Goal: Information Seeking & Learning: Learn about a topic

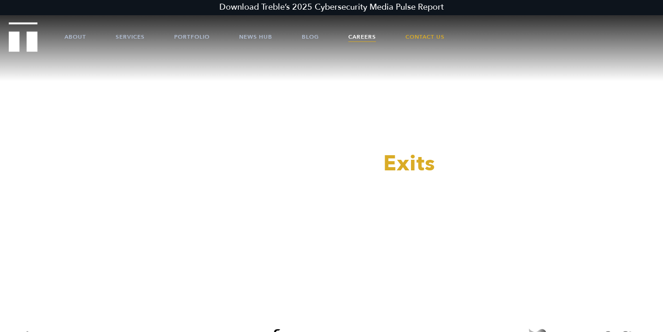
click at [371, 33] on link "Careers" at bounding box center [362, 37] width 28 height 28
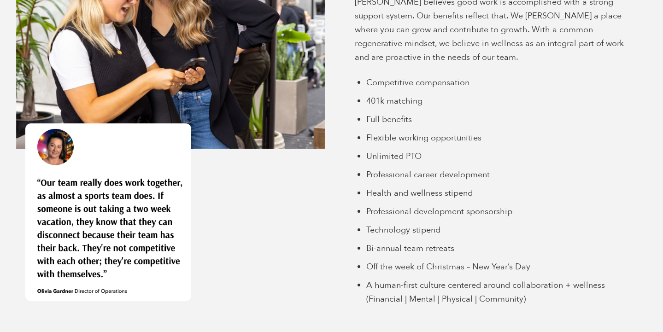
scroll to position [2358, 0]
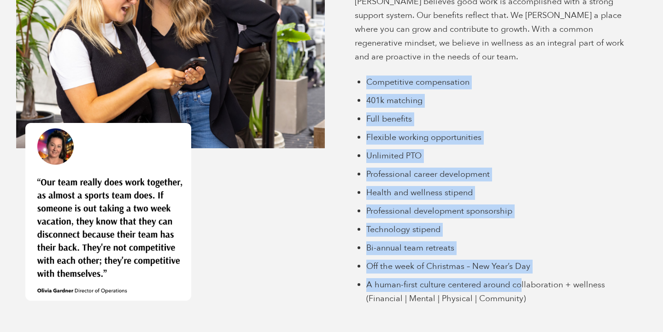
drag, startPoint x: 367, startPoint y: 76, endPoint x: 521, endPoint y: 283, distance: 258.0
click at [521, 283] on ul "Competitive compensation 401k matching Full benefits Flexible working opportuni…" at bounding box center [504, 191] width 277 height 230
click at [521, 283] on span "A human-first culture centered around collaboration + wellness (Financial | Men…" at bounding box center [485, 291] width 239 height 25
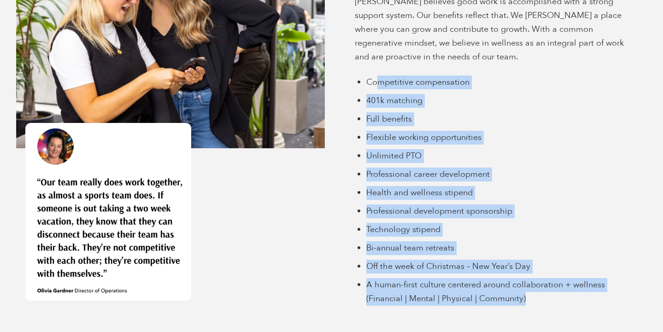
drag, startPoint x: 509, startPoint y: 296, endPoint x: 380, endPoint y: 84, distance: 248.4
click at [380, 84] on ul "Competitive compensation 401k matching Full benefits Flexible working opportuni…" at bounding box center [504, 191] width 277 height 230
click at [380, 84] on li "Competitive compensation" at bounding box center [504, 83] width 277 height 14
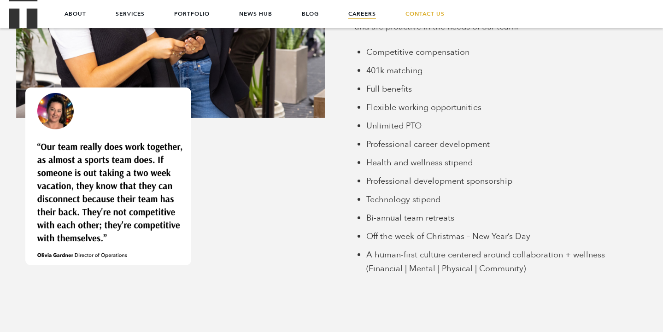
scroll to position [2386, 0]
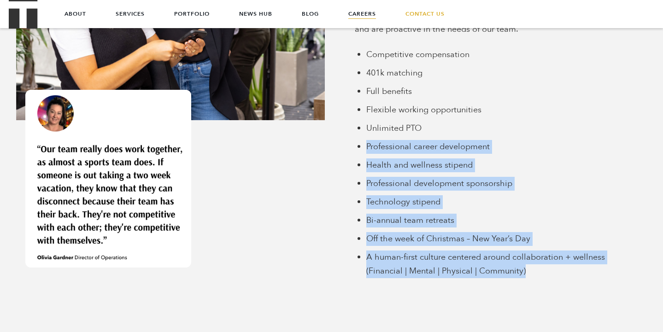
drag, startPoint x: 461, startPoint y: 280, endPoint x: 360, endPoint y: 141, distance: 171.9
click at [360, 140] on div "Why Work With Treble? Going beyond and exceeding expectations as a team Treble …" at bounding box center [493, 102] width 323 height 426
click at [366, 141] on li "Professional career development" at bounding box center [504, 147] width 277 height 14
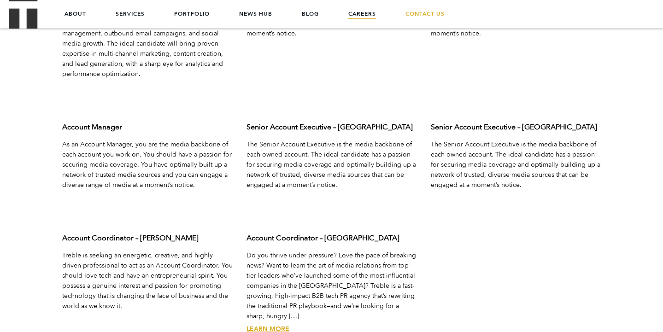
scroll to position [3011, 0]
click at [269, 326] on link "Learn More" at bounding box center [268, 330] width 43 height 9
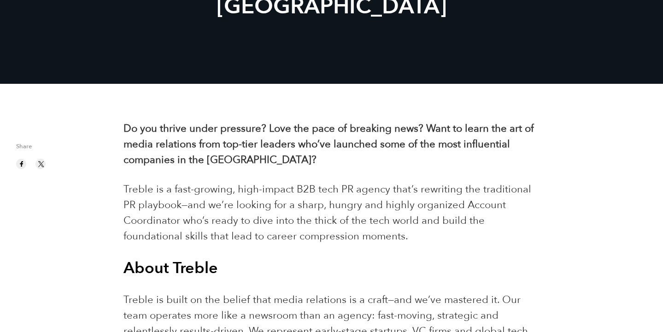
scroll to position [159, 0]
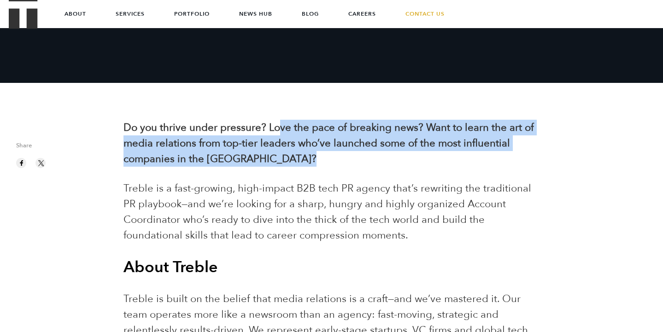
drag, startPoint x: 286, startPoint y: 120, endPoint x: 334, endPoint y: 169, distance: 67.8
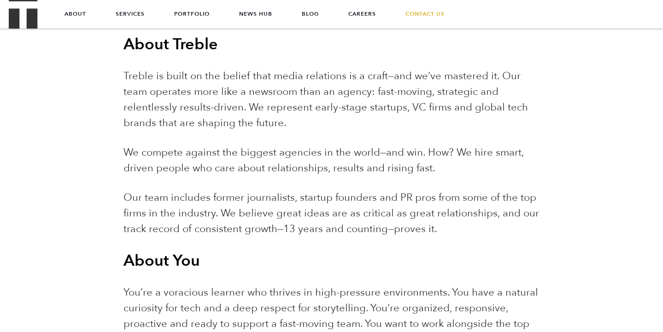
scroll to position [379, 0]
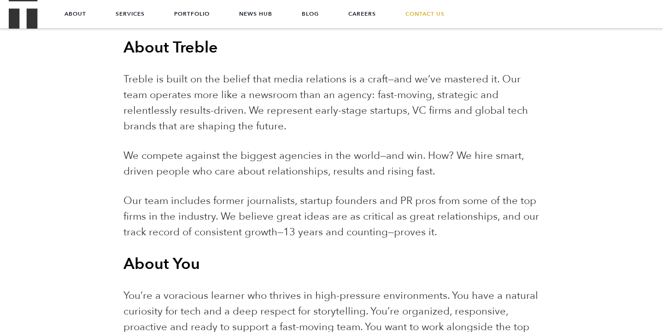
click at [352, 124] on p "Treble is built on the belief that media relations is a craft—and we’ve mastere…" at bounding box center [332, 102] width 416 height 63
drag, startPoint x: 295, startPoint y: 162, endPoint x: 306, endPoint y: 160, distance: 10.4
click at [306, 160] on span "We compete against the biggest agencies in the world—and win. How? We hire smar…" at bounding box center [324, 163] width 401 height 29
click at [306, 159] on span "We compete against the biggest agencies in the world—and win. How? We hire smar…" at bounding box center [324, 163] width 401 height 29
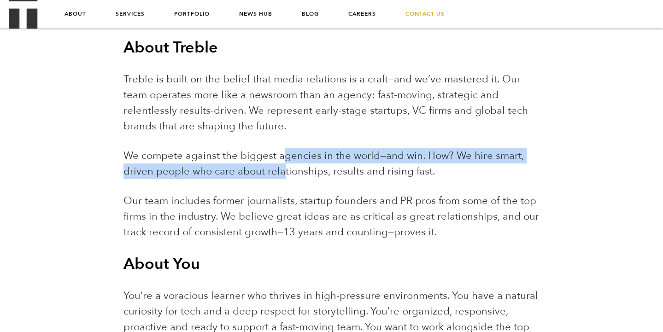
drag, startPoint x: 283, startPoint y: 157, endPoint x: 283, endPoint y: 170, distance: 12.9
click at [283, 170] on span "We compete against the biggest agencies in the world—and win. How? We hire smar…" at bounding box center [324, 163] width 401 height 29
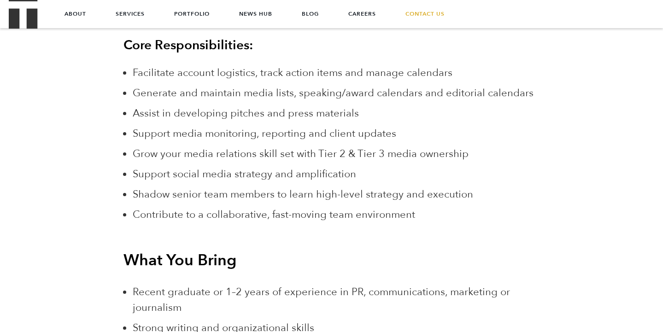
scroll to position [894, 0]
drag, startPoint x: 221, startPoint y: 90, endPoint x: 368, endPoint y: 94, distance: 146.6
click at [368, 94] on span "Generate and maintain media lists, speaking/award calendars and editorial calen…" at bounding box center [333, 93] width 401 height 14
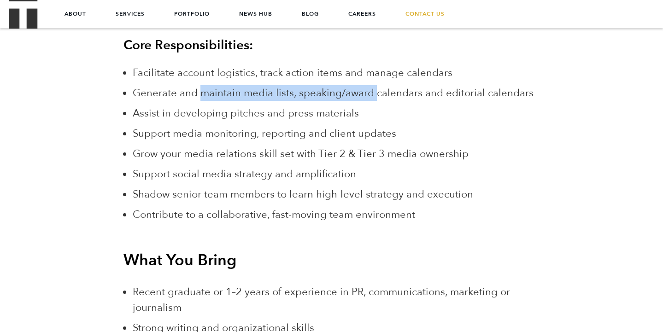
drag, startPoint x: 368, startPoint y: 94, endPoint x: 221, endPoint y: 92, distance: 147.1
click at [221, 92] on span "Generate and maintain media lists, speaking/award calendars and editorial calen…" at bounding box center [333, 93] width 401 height 14
drag, startPoint x: 221, startPoint y: 92, endPoint x: 255, endPoint y: 86, distance: 34.6
click at [255, 86] on span "Generate and maintain media lists, speaking/award calendars and editorial calen…" at bounding box center [333, 93] width 401 height 14
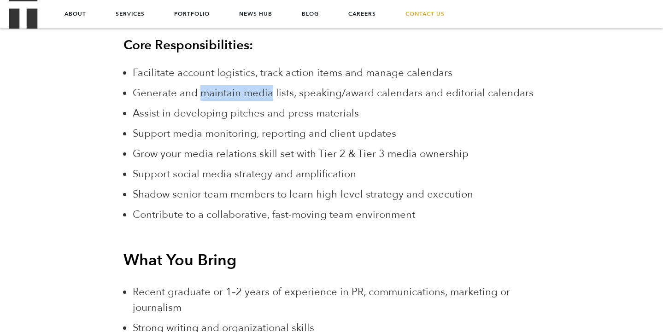
click at [255, 86] on li "Generate and maintain media lists, speaking/award calendars and editorial calen…" at bounding box center [336, 93] width 407 height 16
drag, startPoint x: 201, startPoint y: 94, endPoint x: 334, endPoint y: 94, distance: 133.2
click at [334, 94] on span "Generate and maintain media lists, speaking/award calendars and editorial calen…" at bounding box center [333, 93] width 401 height 14
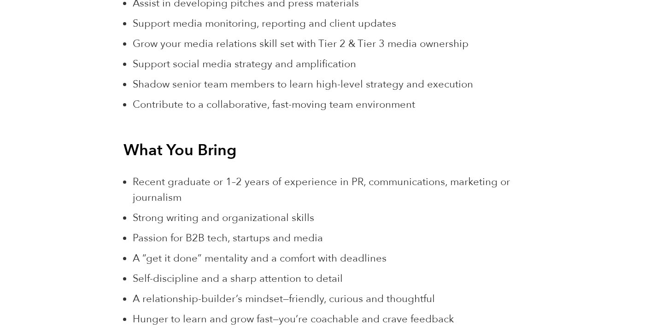
scroll to position [1003, 0]
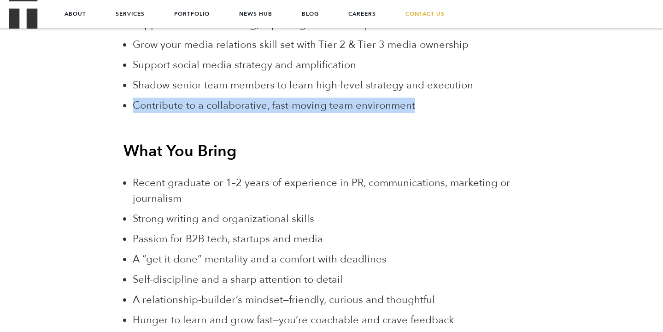
drag, startPoint x: 334, startPoint y: 94, endPoint x: 392, endPoint y: 125, distance: 65.6
click at [392, 125] on div "Do you thrive under pressure? Love the pace of breaking news? Want to learn the…" at bounding box center [332, 86] width 430 height 1621
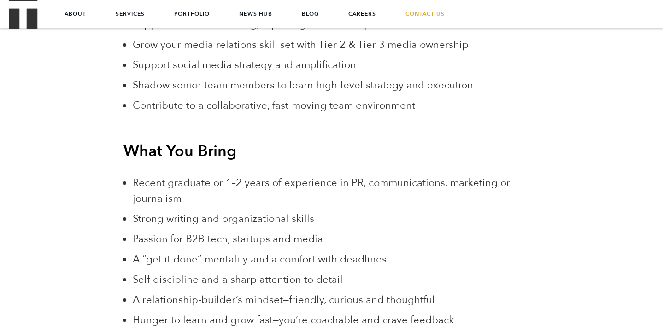
click at [392, 125] on div "Do you thrive under pressure? Love the pace of breaking news? Want to learn the…" at bounding box center [332, 86] width 430 height 1621
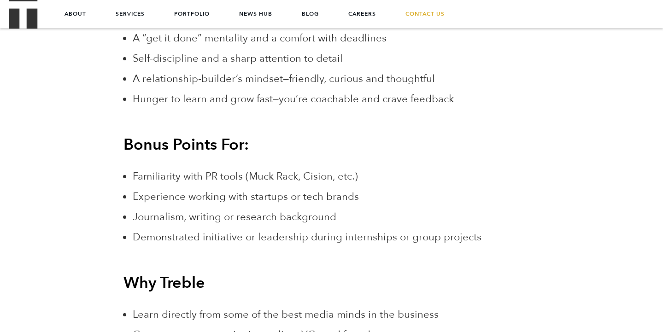
scroll to position [1224, 0]
drag, startPoint x: 383, startPoint y: 122, endPoint x: 381, endPoint y: 115, distance: 7.7
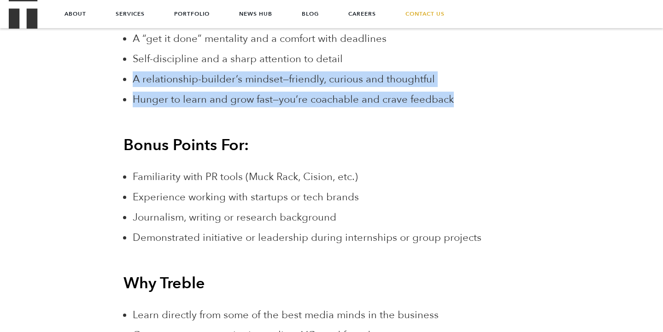
drag, startPoint x: 381, startPoint y: 115, endPoint x: 372, endPoint y: 65, distance: 50.2
click at [372, 65] on li "Self-discipline and a sharp attention to detail" at bounding box center [336, 59] width 407 height 16
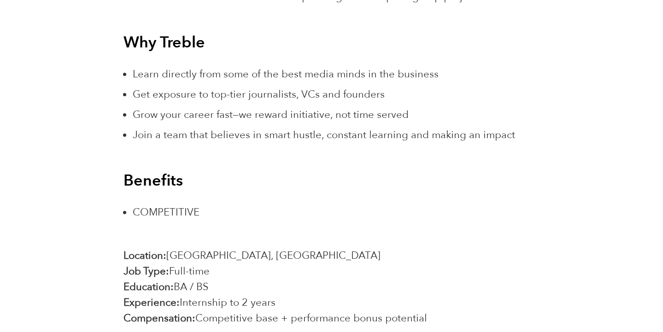
scroll to position [1466, 0]
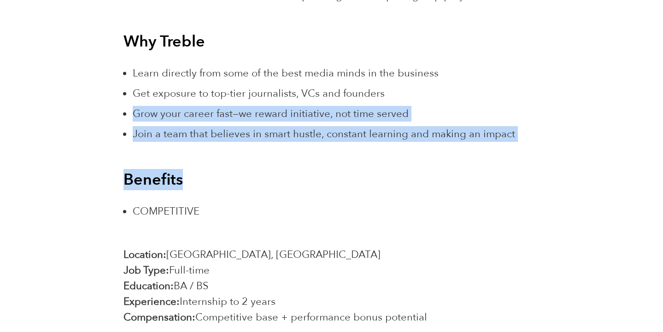
drag, startPoint x: 273, startPoint y: 100, endPoint x: 289, endPoint y: 184, distance: 85.1
click at [289, 183] on h3 "Benefits" at bounding box center [332, 180] width 416 height 20
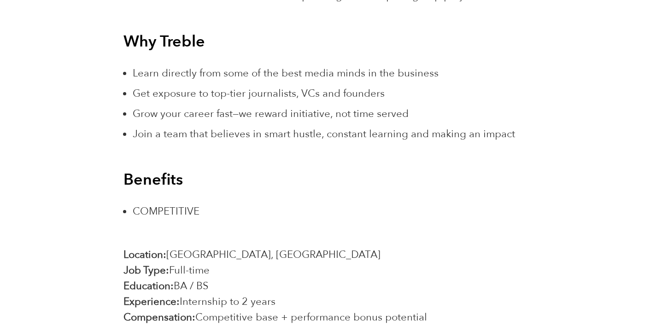
drag, startPoint x: 231, startPoint y: 204, endPoint x: 227, endPoint y: 150, distance: 53.6
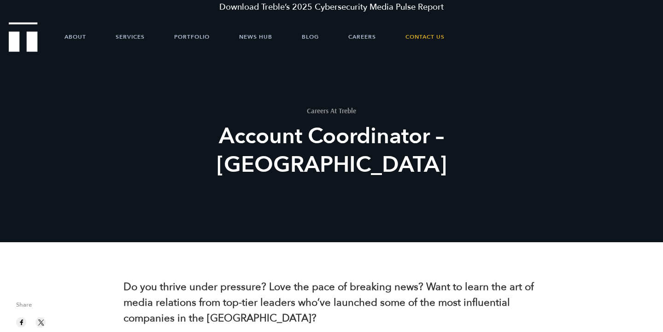
scroll to position [0, 0]
click at [69, 38] on link "About" at bounding box center [76, 37] width 22 height 28
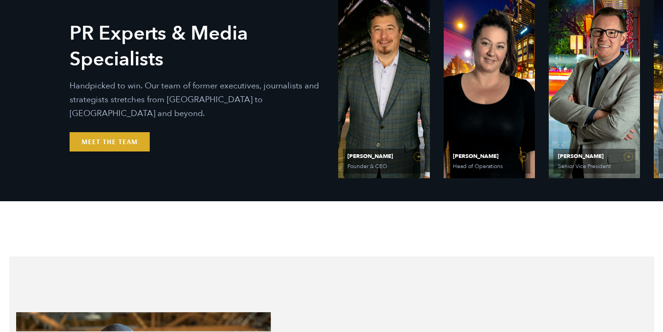
scroll to position [428, 0]
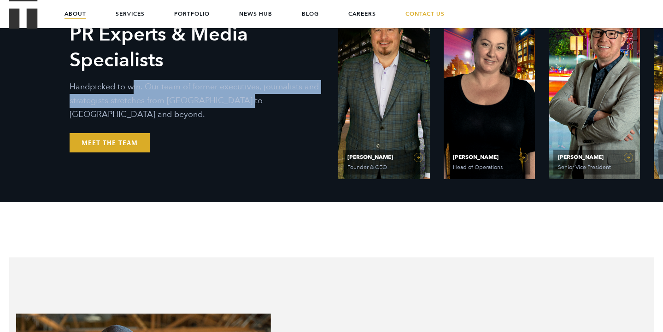
drag, startPoint x: 133, startPoint y: 94, endPoint x: 227, endPoint y: 106, distance: 94.8
click at [227, 106] on p "Handpicked to win. Our team of former executives, journalists and strategists s…" at bounding box center [197, 100] width 255 height 41
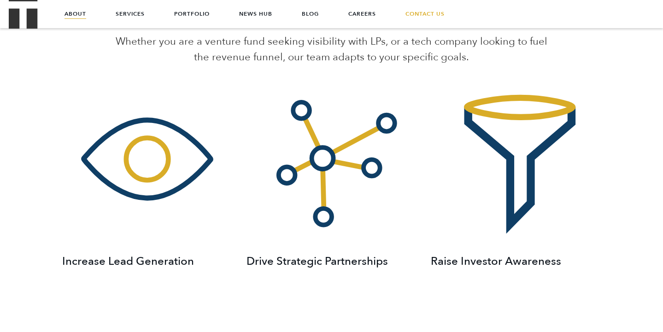
scroll to position [1115, 0]
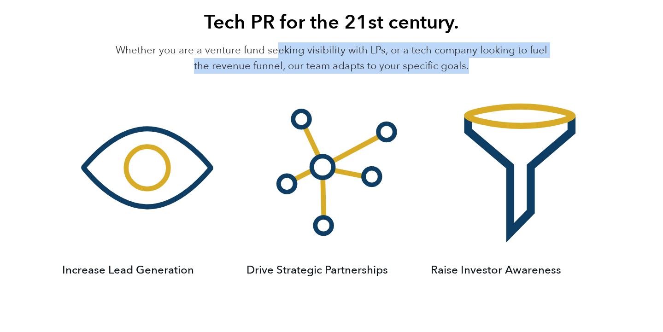
drag, startPoint x: 271, startPoint y: 53, endPoint x: 318, endPoint y: 73, distance: 51.8
click at [318, 73] on p "Whether you are a venture fund seeking visibility with LPs, or a tech company l…" at bounding box center [331, 57] width 443 height 31
drag, startPoint x: 318, startPoint y: 73, endPoint x: 234, endPoint y: 54, distance: 86.0
click at [234, 54] on p "Whether you are a venture fund seeking visibility with LPs, or a tech company l…" at bounding box center [331, 57] width 443 height 31
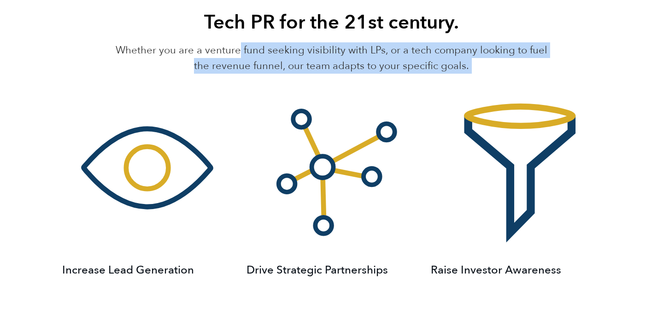
click at [234, 54] on p "Whether you are a venture fund seeking visibility with LPs, or a tech company l…" at bounding box center [331, 57] width 443 height 31
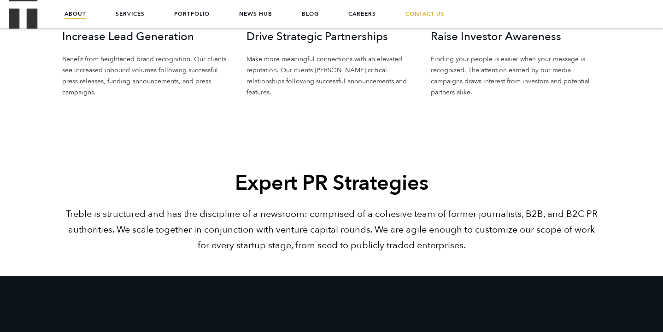
scroll to position [1343, 0]
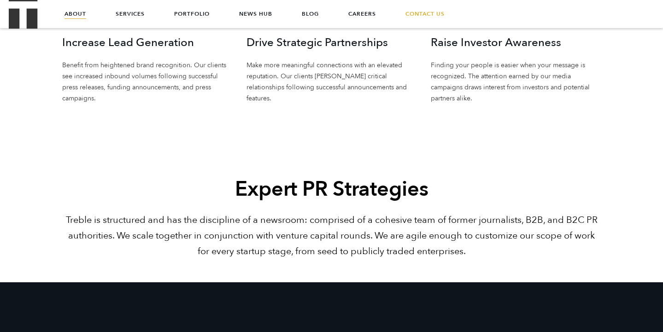
drag, startPoint x: 212, startPoint y: 98, endPoint x: 221, endPoint y: 100, distance: 8.6
click at [221, 100] on p "Benefit from heightened brand recognition. Our clients see increased inbound vo…" at bounding box center [147, 82] width 171 height 44
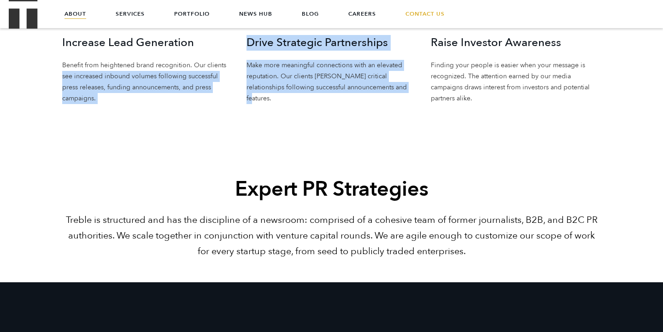
drag, startPoint x: 237, startPoint y: 62, endPoint x: 314, endPoint y: 95, distance: 83.4
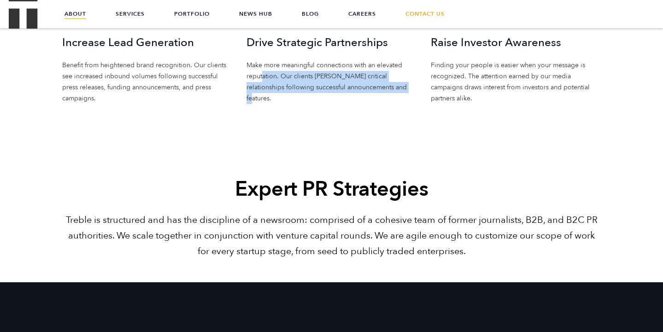
drag, startPoint x: 313, startPoint y: 98, endPoint x: 264, endPoint y: 77, distance: 54.1
click at [264, 77] on p "Make more meaningful connections with an elevated reputation. Our clients garne…" at bounding box center [332, 82] width 171 height 44
drag, startPoint x: 245, startPoint y: 77, endPoint x: 364, endPoint y: 92, distance: 120.3
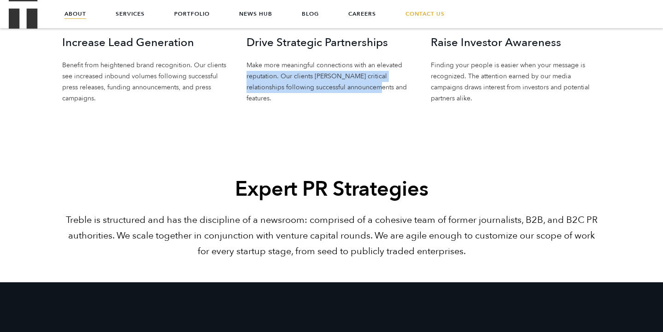
click at [364, 92] on p "Make more meaningful connections with an elevated reputation. Our clients garne…" at bounding box center [332, 82] width 171 height 44
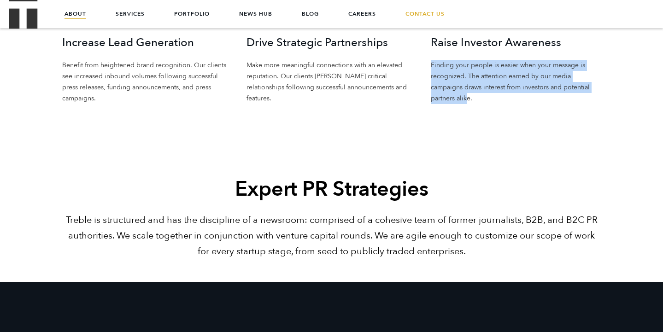
drag, startPoint x: 426, startPoint y: 63, endPoint x: 468, endPoint y: 102, distance: 57.7
click at [468, 102] on p "Finding your people is easier when your message is recognized. The attention ea…" at bounding box center [516, 82] width 171 height 44
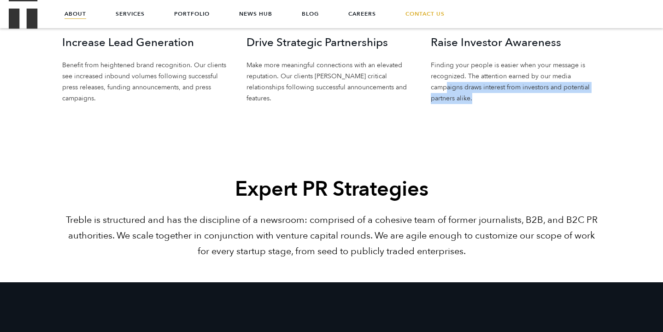
drag, startPoint x: 484, startPoint y: 97, endPoint x: 446, endPoint y: 81, distance: 41.1
click at [446, 81] on p "Finding your people is easier when your message is recognized. The attention ea…" at bounding box center [516, 82] width 171 height 44
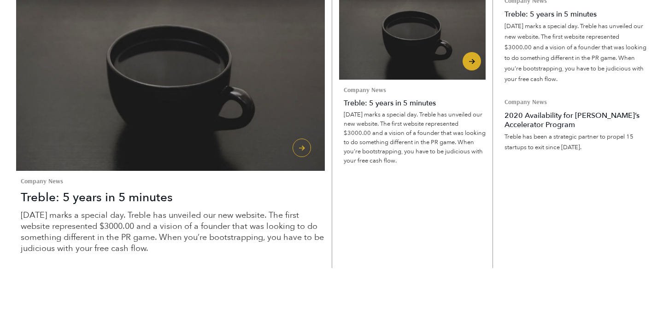
scroll to position [2115, 0]
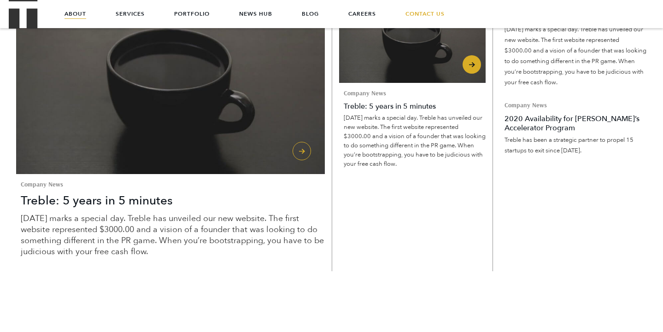
click at [374, 96] on span "Company News" at bounding box center [415, 93] width 142 height 6
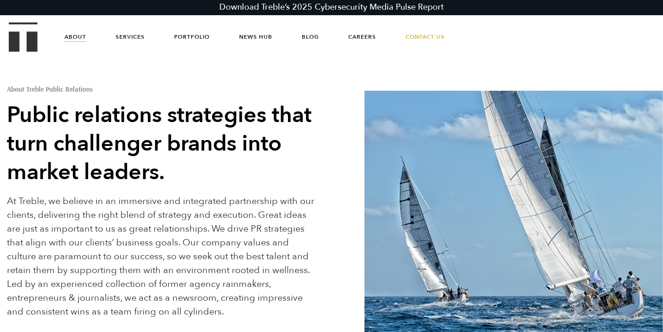
scroll to position [0, 0]
click at [126, 32] on link "Services" at bounding box center [130, 37] width 29 height 28
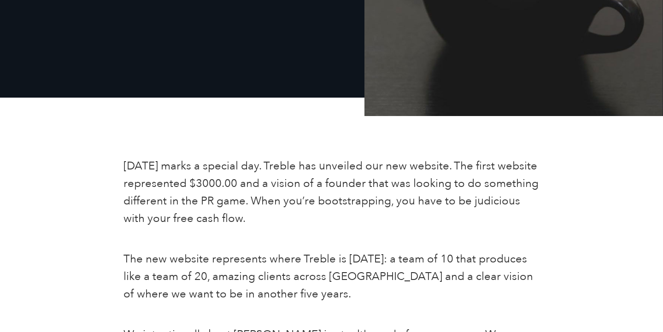
scroll to position [257, 0]
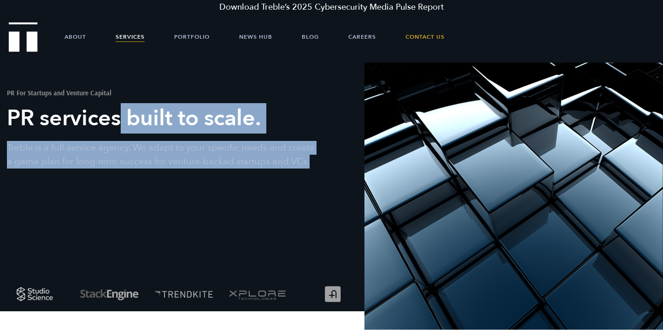
drag, startPoint x: 120, startPoint y: 123, endPoint x: 197, endPoint y: 171, distance: 90.4
click at [197, 171] on div "PR For Startups and Venture Capital PR services built to scale. Treble is a ful…" at bounding box center [166, 123] width 332 height 120
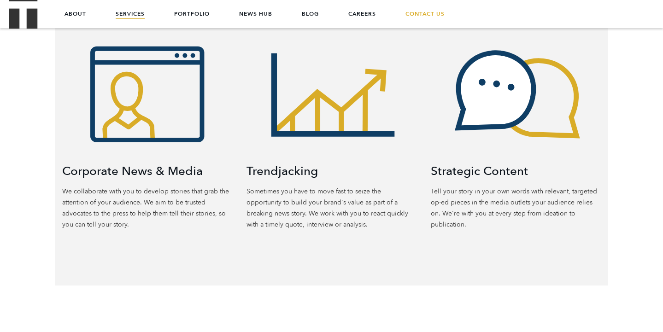
scroll to position [514, 0]
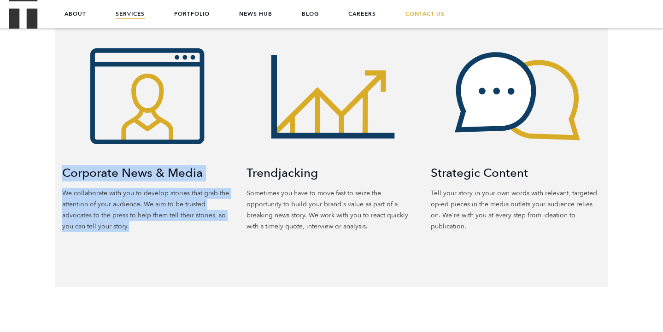
drag, startPoint x: 123, startPoint y: 190, endPoint x: 141, endPoint y: 229, distance: 42.7
click at [141, 229] on div "Corporate News & Media We collaborate with you to develop stories that grab the…" at bounding box center [147, 118] width 184 height 228
click at [141, 229] on p "We collaborate with you to develop stories that grab the attention of your audi…" at bounding box center [147, 210] width 171 height 44
drag, startPoint x: 140, startPoint y: 229, endPoint x: 117, endPoint y: 177, distance: 56.1
click at [117, 176] on div "Corporate News & Media We collaborate with you to develop stories that grab the…" at bounding box center [147, 118] width 184 height 228
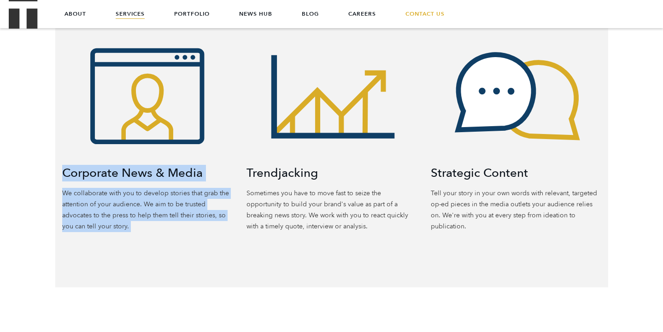
click at [117, 177] on icon at bounding box center [147, 96] width 171 height 184
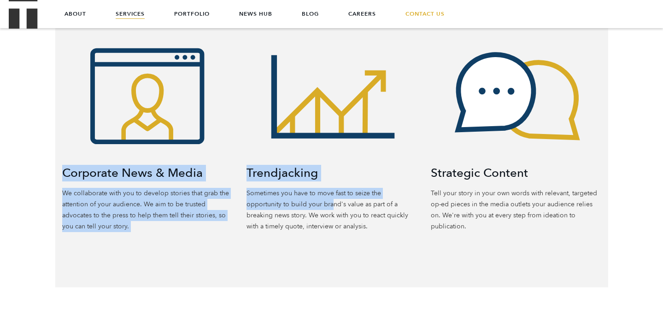
drag, startPoint x: 236, startPoint y: 169, endPoint x: 297, endPoint y: 205, distance: 70.7
click at [297, 205] on div "Corporate News & Media We collaborate with you to develop stories that grab the…" at bounding box center [331, 118] width 553 height 228
click at [297, 205] on p "Sometimes you have to move fast to seize the opportunity to build your brand's …" at bounding box center [332, 210] width 171 height 44
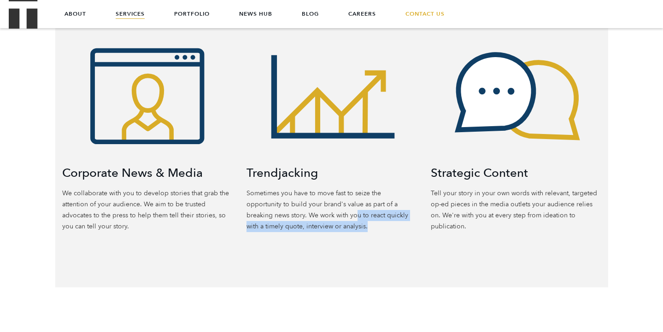
drag, startPoint x: 311, startPoint y: 215, endPoint x: 327, endPoint y: 229, distance: 20.6
click at [327, 229] on p "Sometimes you have to move fast to seize the opportunity to build your brand's …" at bounding box center [332, 210] width 171 height 44
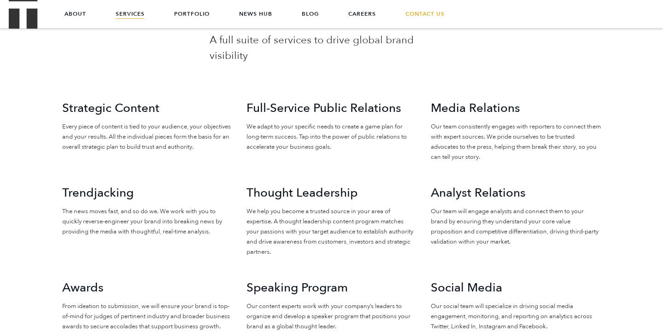
scroll to position [888, 0]
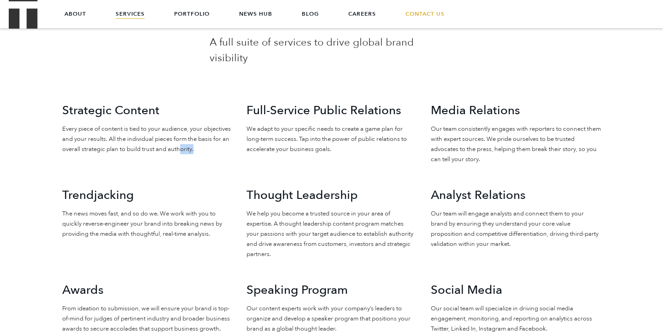
drag, startPoint x: 213, startPoint y: 129, endPoint x: 231, endPoint y: 130, distance: 18.0
click at [230, 129] on p "Every piece of content is tied to your audience, your objectives and your resul…" at bounding box center [147, 139] width 171 height 30
click at [231, 130] on p "Every piece of content is tied to your audience, your objectives and your resul…" at bounding box center [147, 139] width 171 height 30
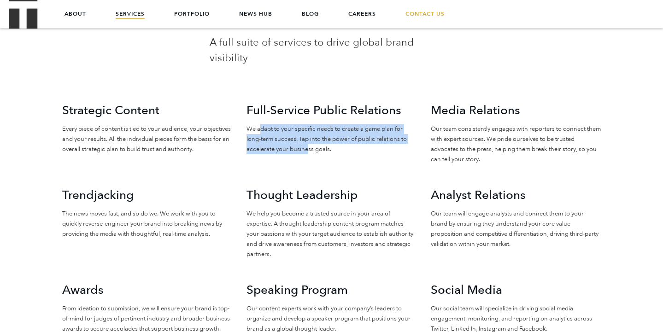
drag, startPoint x: 260, startPoint y: 111, endPoint x: 306, endPoint y: 135, distance: 52.0
click at [306, 135] on p "We adapt to your specific needs to create a game plan for long-term success. Ta…" at bounding box center [332, 139] width 171 height 30
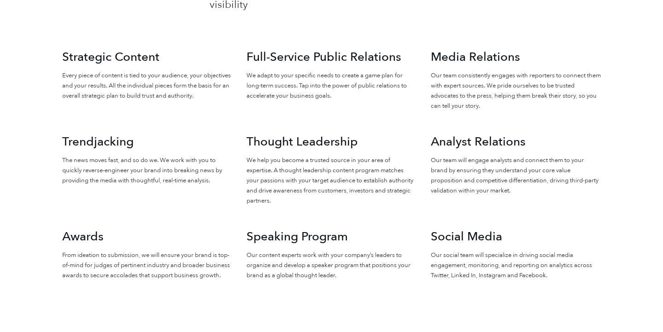
scroll to position [942, 0]
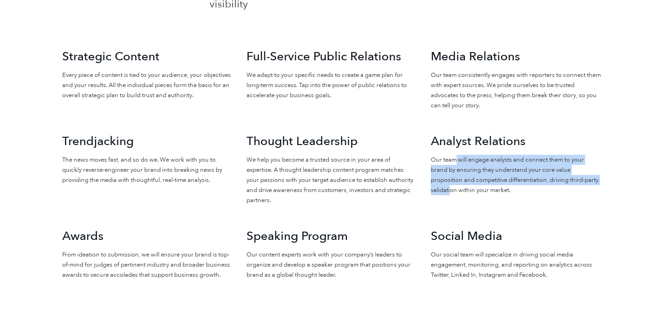
drag, startPoint x: 454, startPoint y: 146, endPoint x: 451, endPoint y: 176, distance: 29.7
click at [451, 176] on p "Our team will engage analysts and connect them to your brand by ensuring they u…" at bounding box center [516, 175] width 171 height 41
drag, startPoint x: 451, startPoint y: 176, endPoint x: 431, endPoint y: 146, distance: 35.9
click at [431, 155] on p "Our team will engage analysts and connect them to your brand by ensuring they u…" at bounding box center [516, 175] width 171 height 41
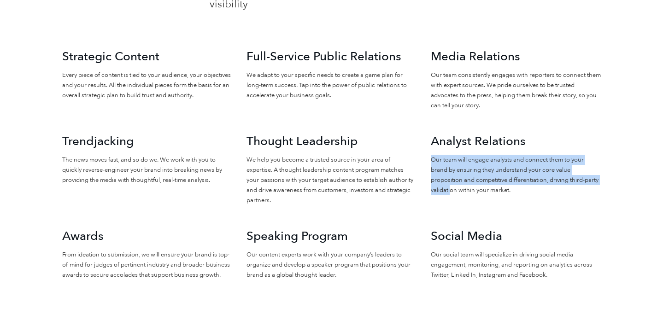
click at [431, 155] on p "Our team will engage analysts and connect them to your brand by ensuring they u…" at bounding box center [516, 175] width 171 height 41
drag, startPoint x: 432, startPoint y: 145, endPoint x: 436, endPoint y: 182, distance: 37.2
click at [436, 182] on div "Analyst Relations Our team will engage analysts and connect them to your brand …" at bounding box center [516, 181] width 184 height 95
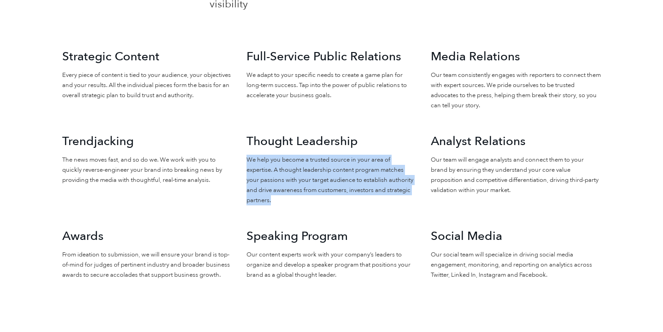
drag, startPoint x: 247, startPoint y: 146, endPoint x: 249, endPoint y: 193, distance: 46.6
click at [249, 192] on div "Thought Leadership We help you become a trusted source in your area of expertis…" at bounding box center [332, 181] width 184 height 95
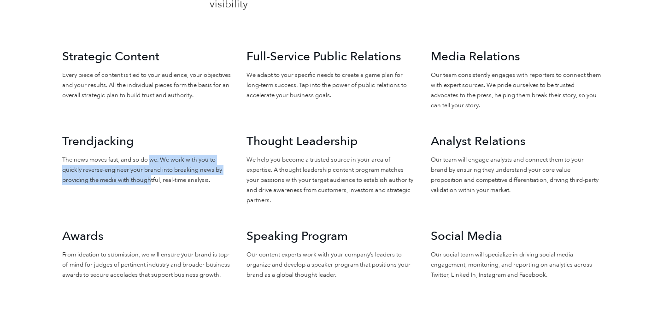
drag, startPoint x: 151, startPoint y: 162, endPoint x: 150, endPoint y: 143, distance: 18.9
click at [150, 155] on p "The news moves fast, and so do we. We work with you to quickly reverse-engineer…" at bounding box center [147, 170] width 171 height 30
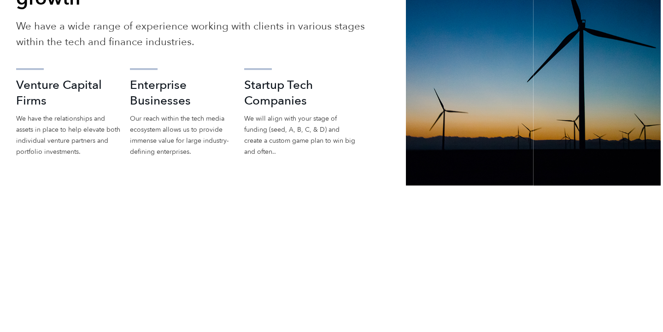
scroll to position [1512, 0]
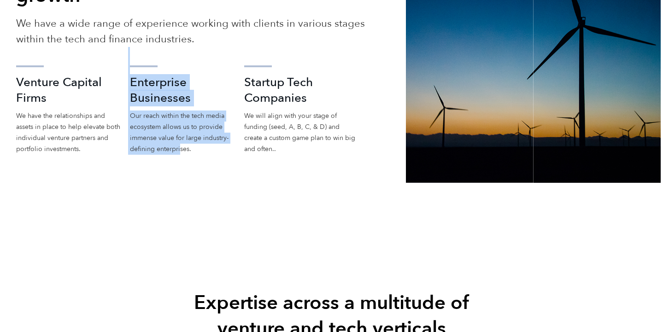
drag, startPoint x: 120, startPoint y: 132, endPoint x: 180, endPoint y: 133, distance: 60.4
click at [180, 132] on ul "Venture Capital Firms We have the relationships and assets in place to help ele…" at bounding box center [197, 101] width 363 height 108
click at [180, 133] on p "Our reach within the tech media ecosystem allows us to provide immense value fo…" at bounding box center [182, 133] width 105 height 44
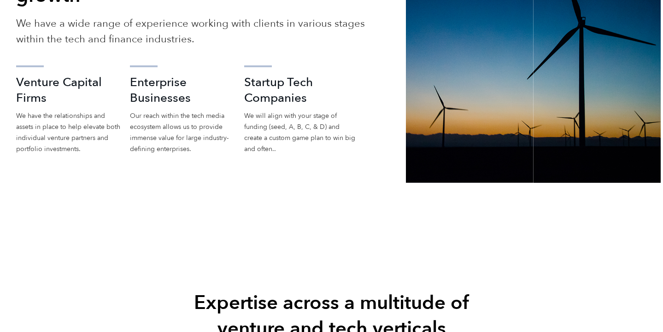
drag, startPoint x: 267, startPoint y: 140, endPoint x: 280, endPoint y: 137, distance: 13.2
click at [280, 137] on div "Who We Serve Generating success at every stage of growth We have a wide range o…" at bounding box center [197, 69] width 377 height 258
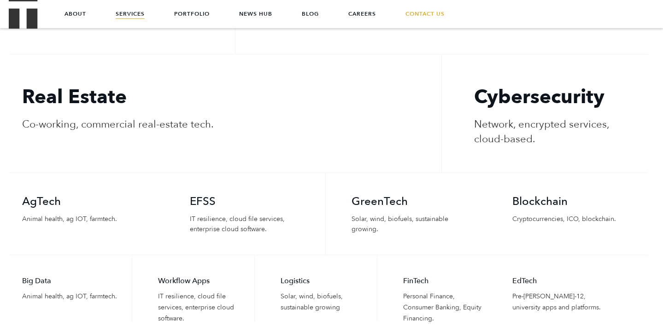
scroll to position [2054, 0]
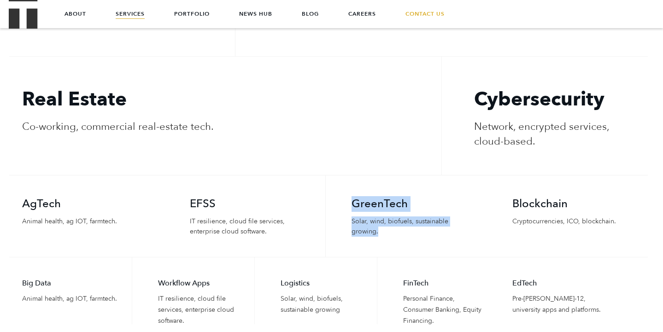
drag, startPoint x: 354, startPoint y: 185, endPoint x: 396, endPoint y: 222, distance: 55.5
click at [396, 222] on li "GreenTech Solar, wind, biofuels, sustainable growing." at bounding box center [405, 217] width 161 height 82
drag, startPoint x: 283, startPoint y: 118, endPoint x: 290, endPoint y: 125, distance: 10.1
click at [290, 125] on li "Real Estate Co-working, commercial real-estate tech." at bounding box center [225, 116] width 432 height 119
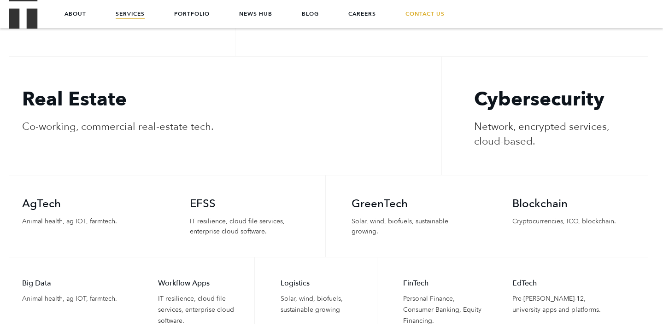
click at [290, 125] on li "Real Estate Co-working, commercial real-estate tech." at bounding box center [225, 116] width 432 height 119
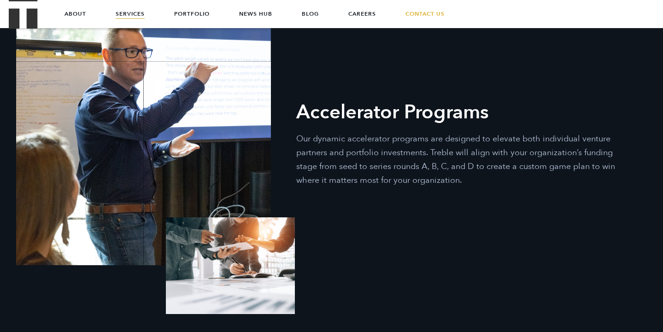
scroll to position [2456, 0]
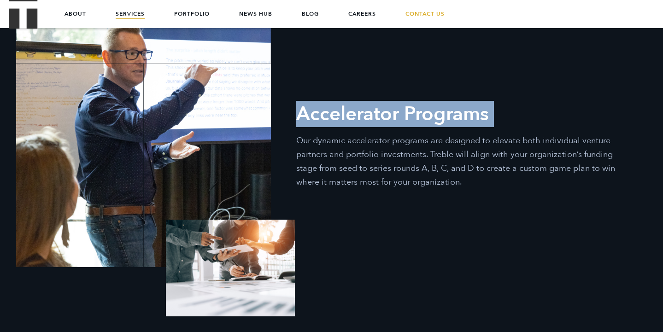
drag, startPoint x: 295, startPoint y: 128, endPoint x: 299, endPoint y: 101, distance: 27.5
click at [299, 100] on div "Accelerator Programs Our dynamic accelerator programs are designed to elevate b…" at bounding box center [466, 141] width 377 height 95
click at [299, 101] on h2 "Accelerator Programs" at bounding box center [466, 114] width 340 height 26
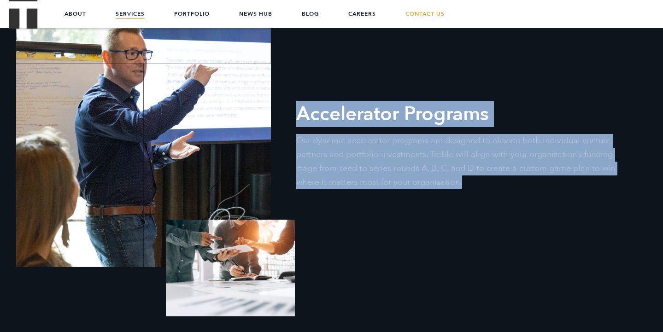
drag, startPoint x: 299, startPoint y: 98, endPoint x: 497, endPoint y: 163, distance: 209.0
click at [497, 163] on div "Accelerator Programs Our dynamic accelerator programs are designed to elevate b…" at bounding box center [466, 141] width 377 height 95
click at [497, 163] on p "Our dynamic accelerator programs are designed to elevate both individual ventur…" at bounding box center [466, 161] width 340 height 55
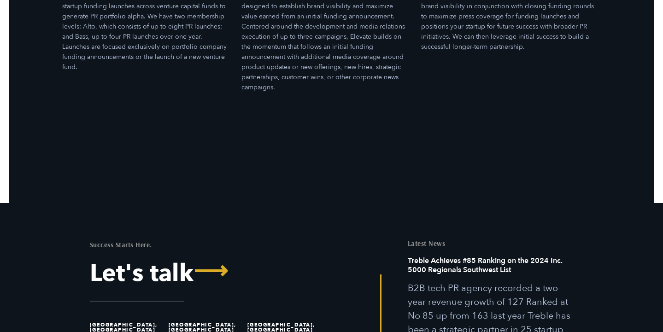
scroll to position [2818, 0]
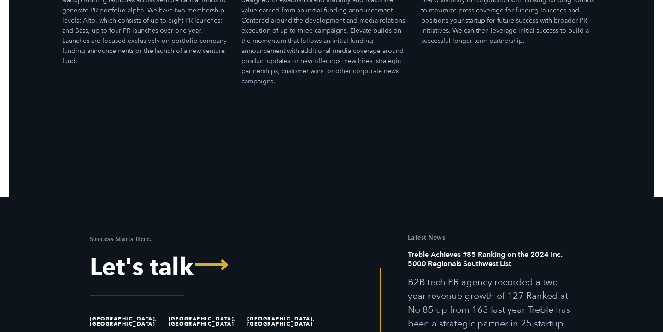
click at [474, 250] on h6 "Treble Achieves #85 Ranking on the 2024 Inc. 5000 Regionals Southwest List" at bounding box center [491, 262] width 166 height 25
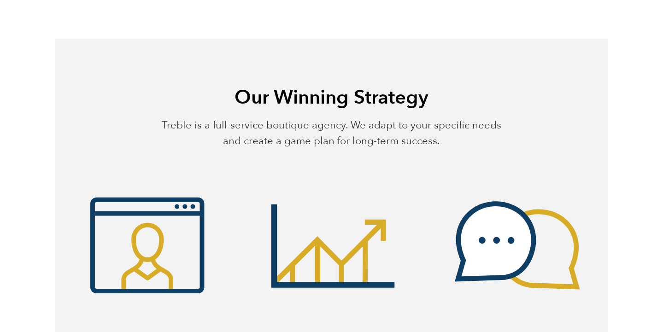
scroll to position [365, 0]
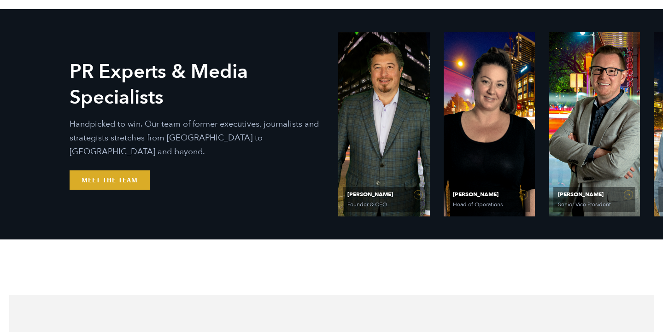
scroll to position [391, 0]
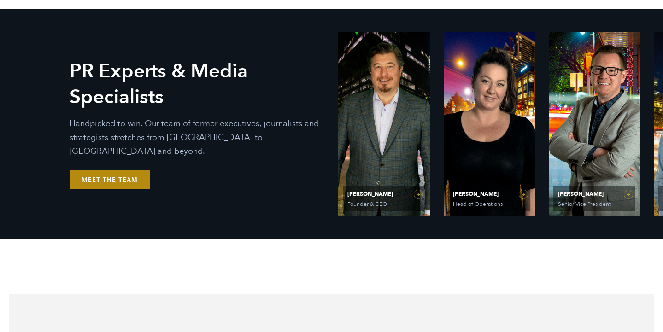
click at [135, 171] on link "Meet the Team" at bounding box center [110, 179] width 80 height 19
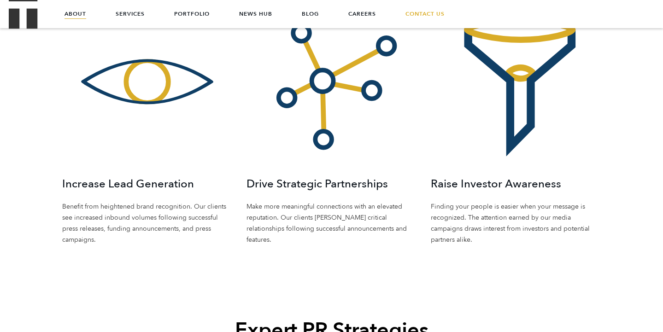
scroll to position [1374, 0]
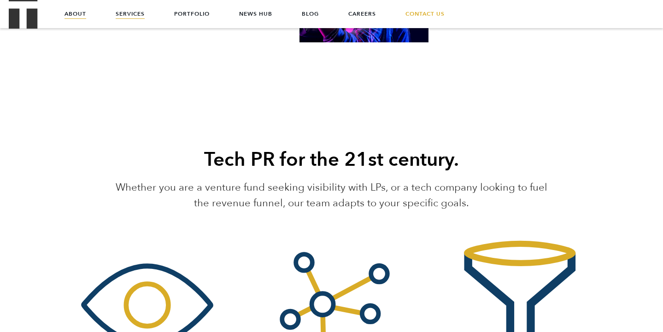
click at [133, 10] on link "Services" at bounding box center [130, 14] width 29 height 28
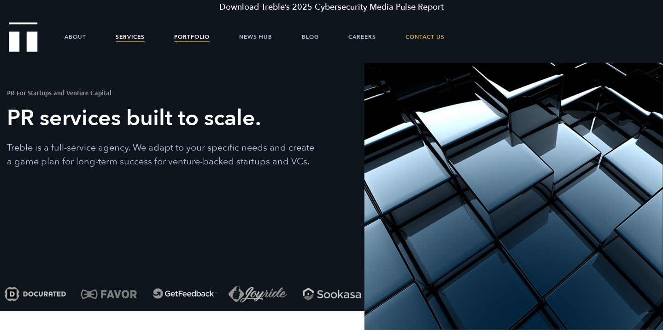
click at [185, 42] on link "Portfolio" at bounding box center [191, 37] width 35 height 28
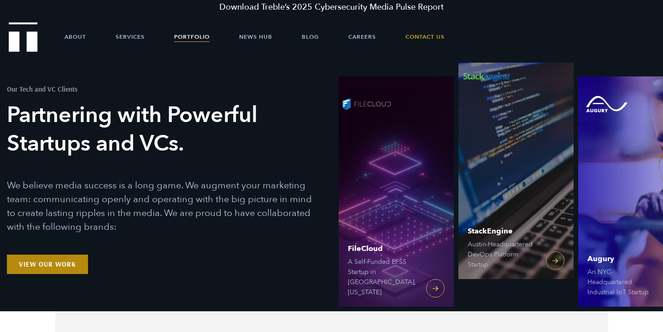
click at [80, 265] on link "View Our Work" at bounding box center [47, 264] width 81 height 19
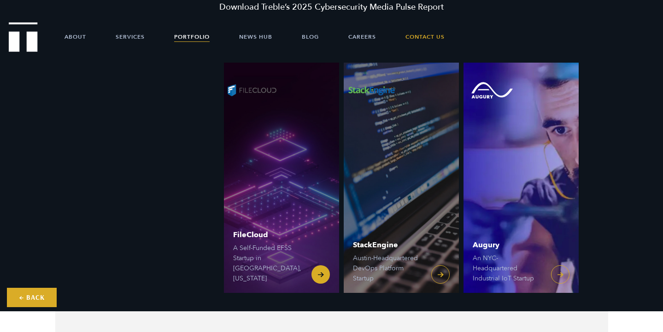
click at [251, 239] on span "FileCloud" at bounding box center [267, 234] width 69 height 7
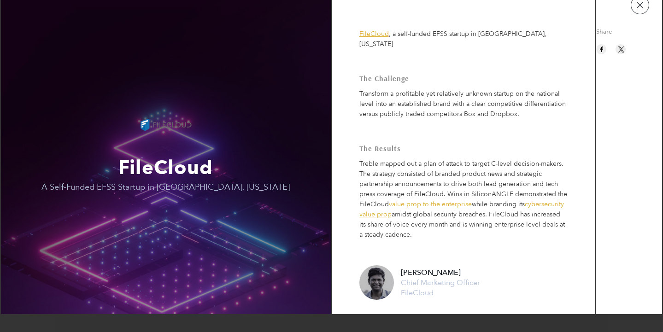
drag, startPoint x: 436, startPoint y: 57, endPoint x: 440, endPoint y: 46, distance: 12.1
click at [440, 46] on td "FileCloud , a self-funded EFSS startup in [GEOGRAPHIC_DATA], [US_STATE] The Cha…" at bounding box center [464, 184] width 264 height 402
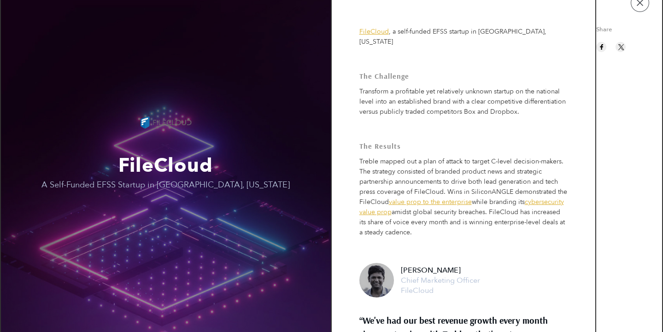
scroll to position [11, 0]
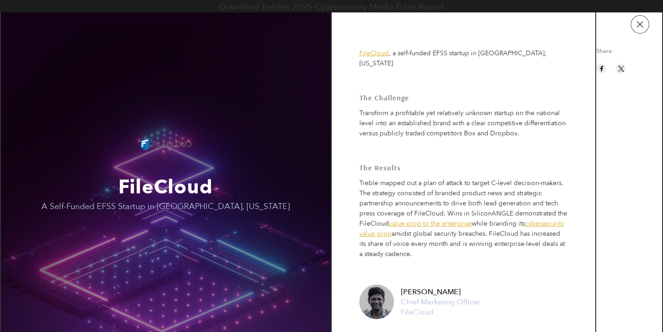
drag, startPoint x: 448, startPoint y: 189, endPoint x: 458, endPoint y: 205, distance: 19.0
click at [458, 205] on p "Treble mapped out a plan of attack to target C-level decision-makers. The strat…" at bounding box center [464, 215] width 208 height 88
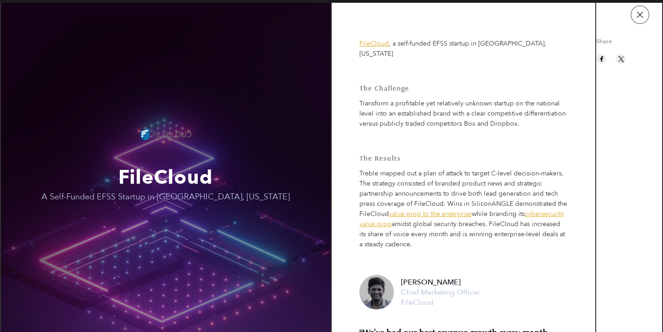
drag, startPoint x: 448, startPoint y: 189, endPoint x: 504, endPoint y: 213, distance: 61.3
click at [504, 213] on p "Treble mapped out a plan of attack to target C-level decision-makers. The strat…" at bounding box center [464, 206] width 208 height 88
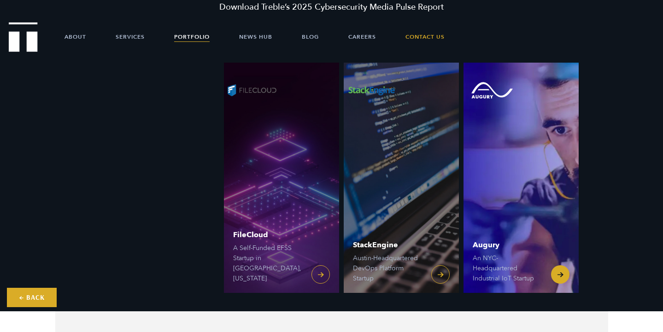
click at [513, 184] on link "Augury An NYC-Headquartered Industrial IoT Startup" at bounding box center [521, 178] width 115 height 230
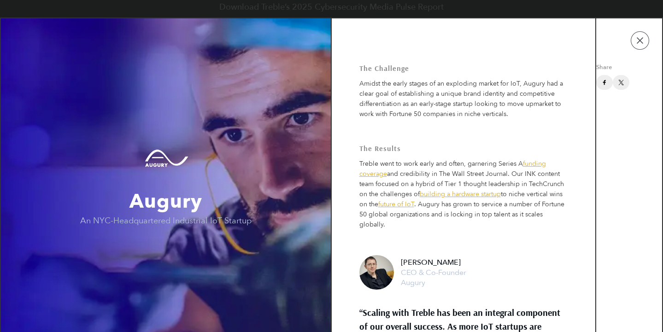
drag, startPoint x: 450, startPoint y: 208, endPoint x: 449, endPoint y: 220, distance: 12.0
click at [449, 220] on td "The Challenge Amidst the early stages of an exploding market for IoT, Augury ha…" at bounding box center [464, 217] width 264 height 398
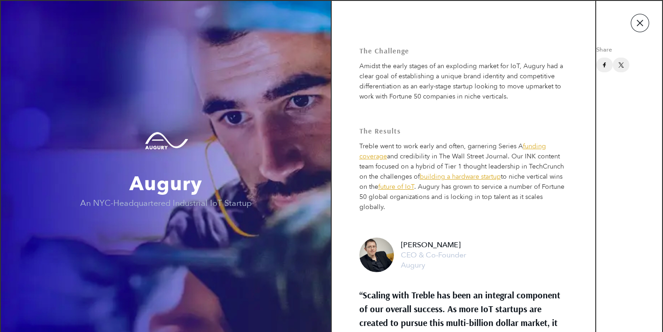
click at [643, 22] on button "button" at bounding box center [640, 23] width 18 height 18
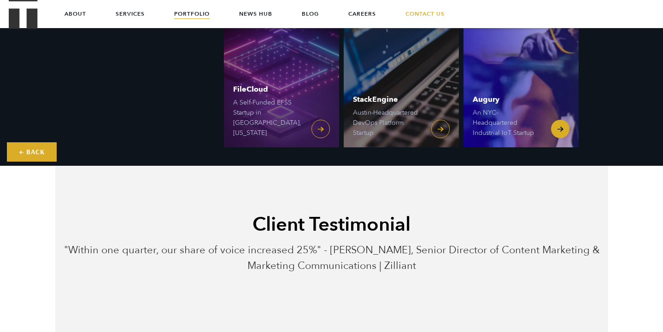
scroll to position [139, 0]
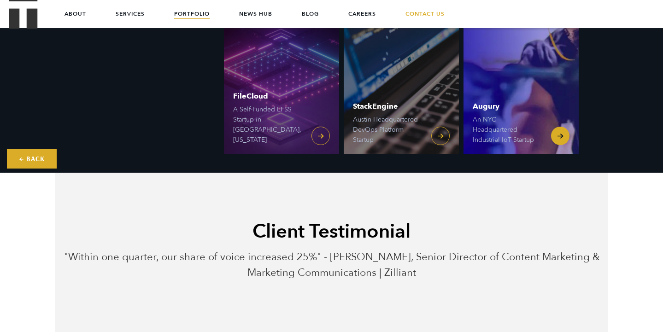
click at [537, 107] on span "Augury" at bounding box center [507, 106] width 69 height 7
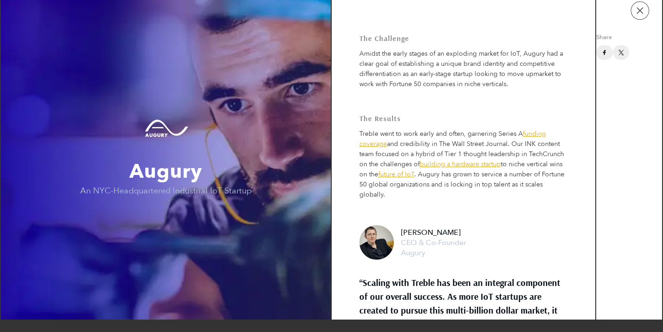
drag, startPoint x: 511, startPoint y: 97, endPoint x: 504, endPoint y: 82, distance: 16.9
click at [504, 81] on p "Amidst the early stages of an exploding market for IoT, Augury had a clear goal…" at bounding box center [464, 65] width 208 height 47
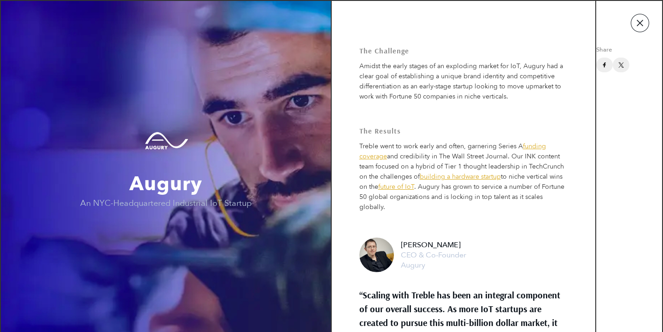
click at [648, 18] on button "button" at bounding box center [640, 23] width 18 height 18
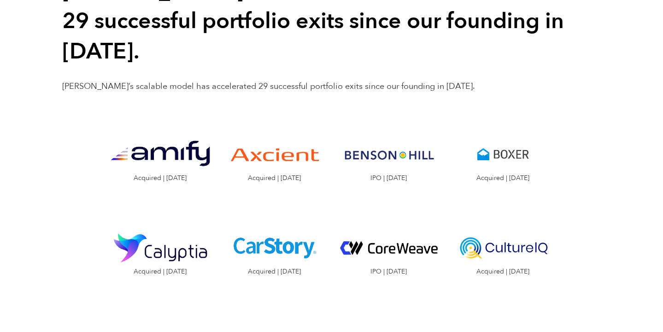
scroll to position [870, 0]
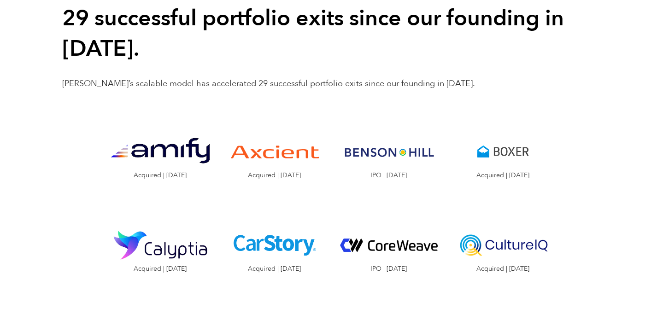
click at [506, 147] on img "Visit the Boxer website" at bounding box center [503, 152] width 100 height 50
drag, startPoint x: 244, startPoint y: 53, endPoint x: 323, endPoint y: 48, distance: 79.4
click at [324, 78] on p "Treble’s scalable model has accelerated 29 successful portfolio exits since our…" at bounding box center [331, 84] width 539 height 12
click at [323, 78] on p "Treble’s scalable model has accelerated 29 successful portfolio exits since our…" at bounding box center [331, 84] width 539 height 12
drag, startPoint x: 306, startPoint y: 55, endPoint x: 344, endPoint y: 54, distance: 38.7
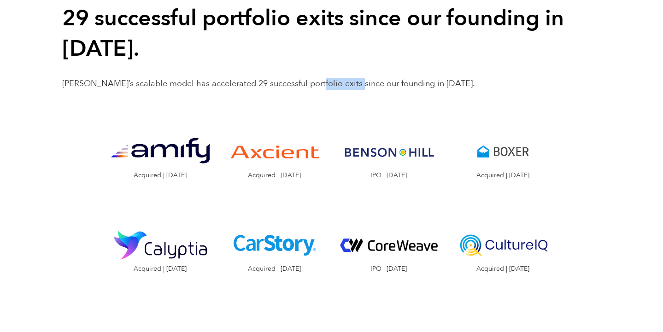
click at [345, 78] on p "Treble’s scalable model has accelerated 29 successful portfolio exits since our…" at bounding box center [331, 84] width 539 height 12
click at [344, 78] on p "Treble’s scalable model has accelerated 29 successful portfolio exits since our…" at bounding box center [331, 84] width 539 height 12
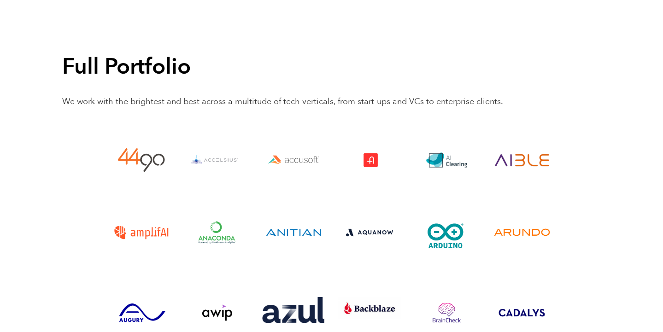
scroll to position [2124, 0]
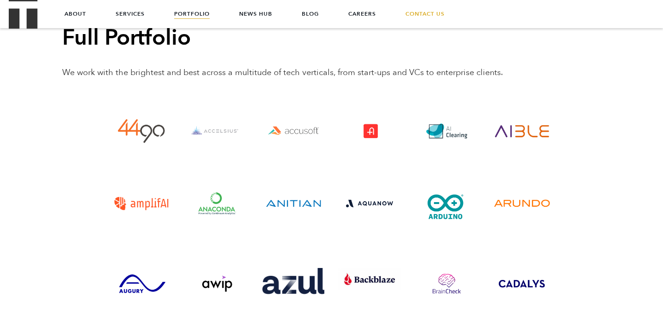
click at [372, 116] on img "Visit the Addvocate website" at bounding box center [369, 131] width 62 height 31
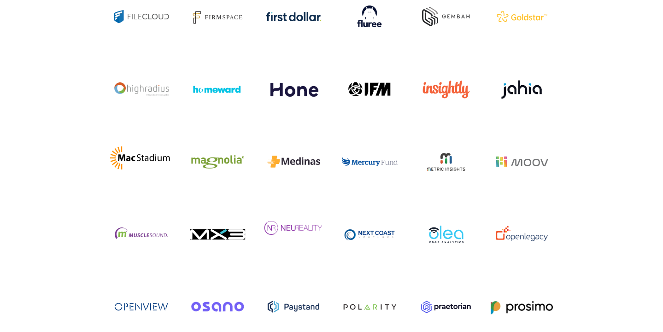
scroll to position [2613, 0]
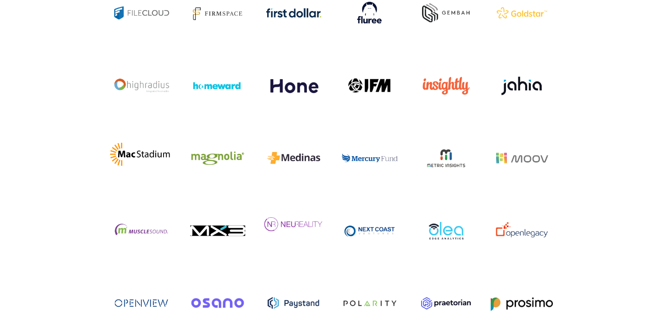
click at [219, 143] on img "Visit the Magnolia website" at bounding box center [217, 158] width 62 height 31
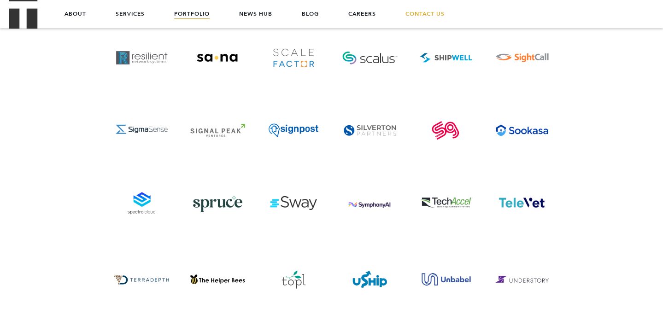
scroll to position [2931, 0]
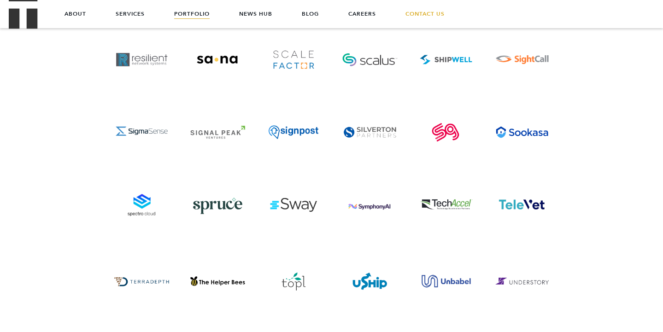
click at [216, 189] on img "Visit the Spruce website" at bounding box center [217, 204] width 62 height 31
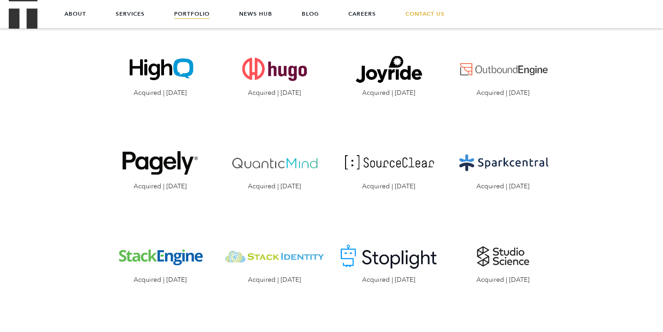
scroll to position [1152, 0]
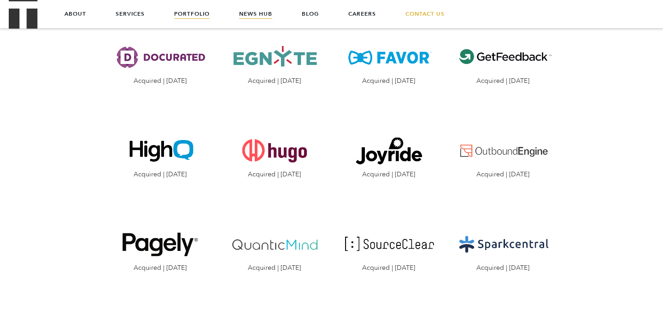
click at [257, 13] on link "News Hub" at bounding box center [255, 14] width 33 height 28
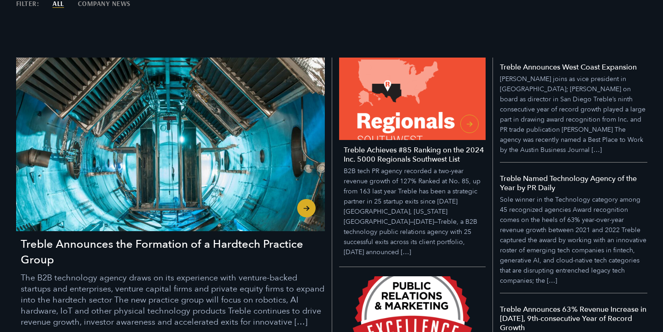
scroll to position [246, 0]
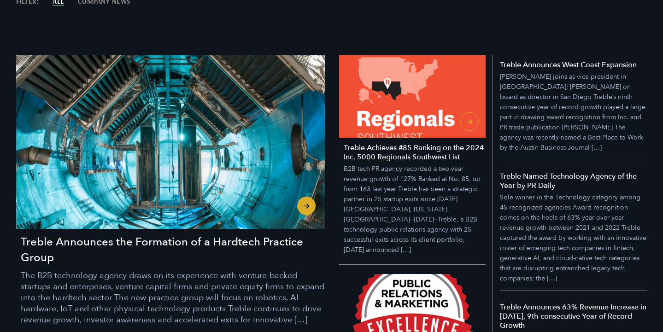
click at [252, 236] on h3 "Treble Announces the Formation of a Hardtech Practice Group" at bounding box center [173, 250] width 304 height 31
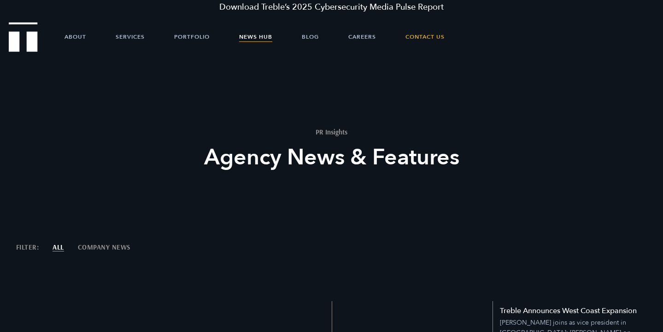
scroll to position [0, 0]
click at [317, 36] on link "Blog" at bounding box center [310, 37] width 17 height 28
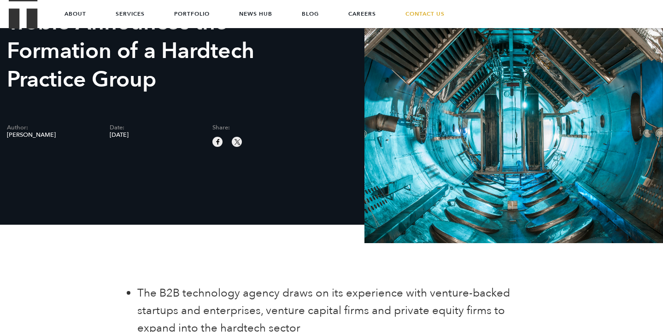
scroll to position [85, 0]
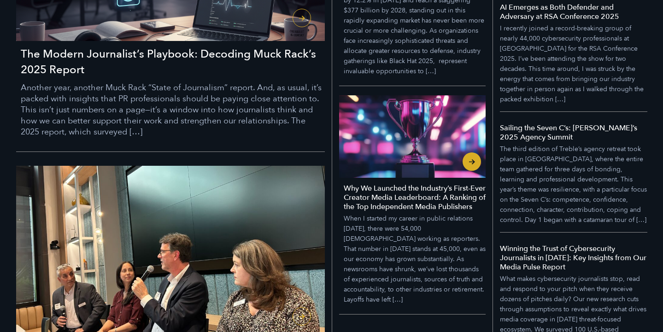
scroll to position [397, 0]
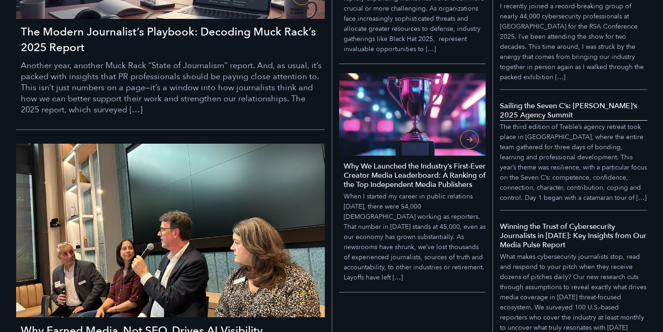
click at [534, 157] on p "The third edition of Treble’s agency retreat took place in [GEOGRAPHIC_DATA], w…" at bounding box center [573, 162] width 147 height 81
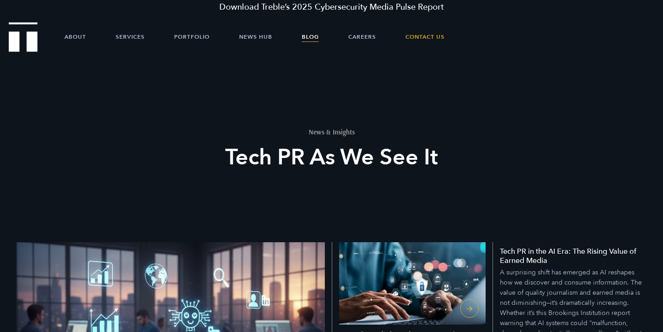
scroll to position [0, 0]
click at [373, 40] on link "Careers" at bounding box center [362, 37] width 28 height 28
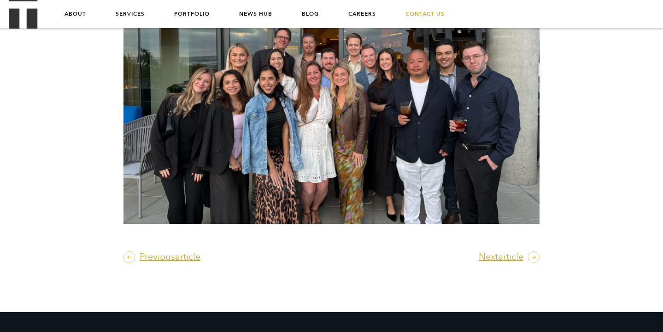
scroll to position [3186, 0]
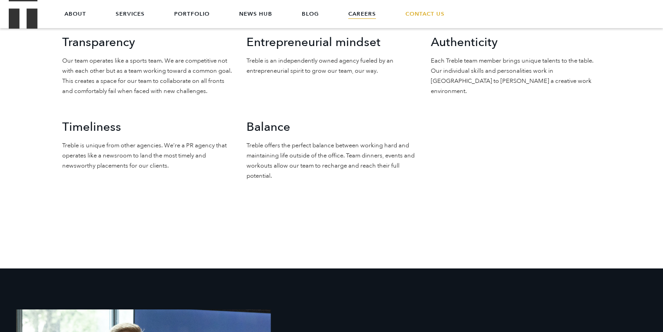
scroll to position [778, 0]
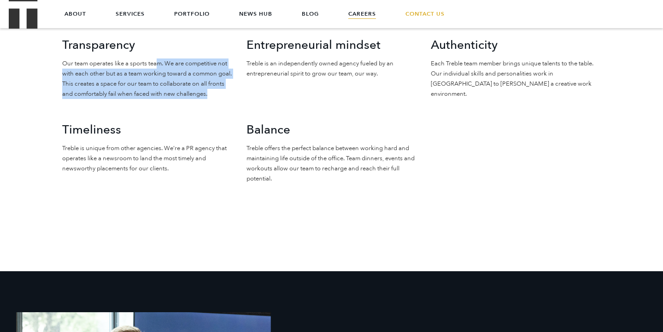
drag, startPoint x: 157, startPoint y: 64, endPoint x: 210, endPoint y: 96, distance: 62.1
click at [210, 96] on p "Our team operates like a sports team. We are competitive not with each other bu…" at bounding box center [147, 79] width 171 height 41
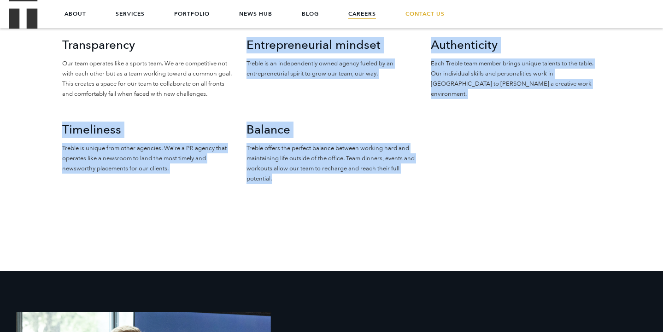
drag, startPoint x: 228, startPoint y: 96, endPoint x: 289, endPoint y: 193, distance: 114.8
click at [289, 193] on div "Transparency Our team operates like a sports team. We are competitive not with …" at bounding box center [331, 122] width 553 height 170
click at [289, 193] on div "Balance Treble offers the perfect balance between working hard and maintaining …" at bounding box center [332, 164] width 184 height 85
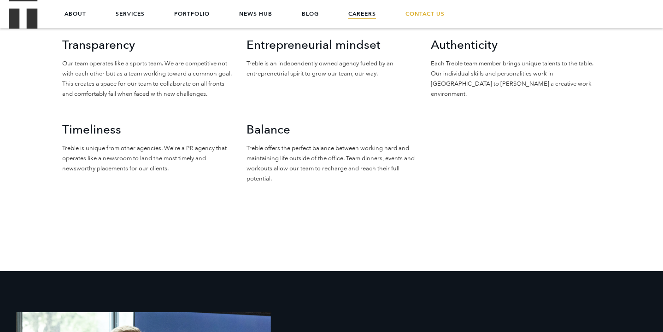
drag, startPoint x: 289, startPoint y: 198, endPoint x: 247, endPoint y: 208, distance: 44.0
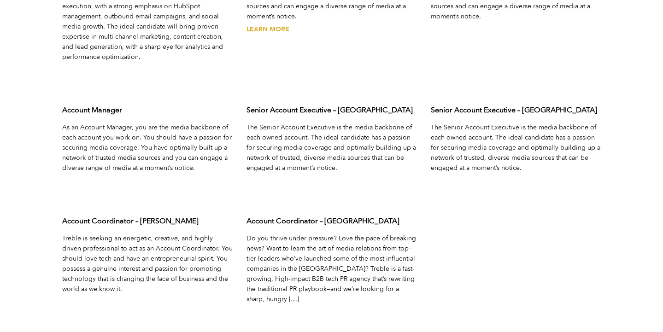
scroll to position [3113, 0]
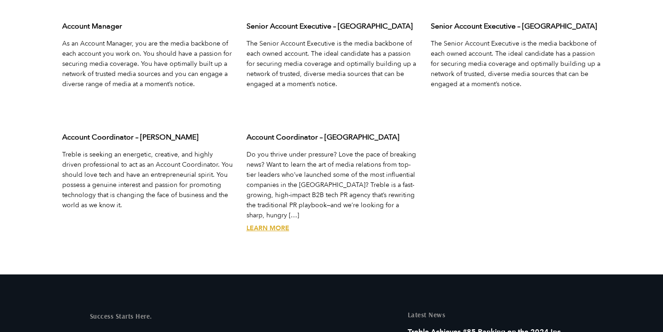
click at [262, 214] on div "Account Coordinator – [GEOGRAPHIC_DATA] Do you thrive under pressure? Love the …" at bounding box center [332, 190] width 184 height 131
click at [269, 224] on link "Learn More" at bounding box center [268, 228] width 43 height 9
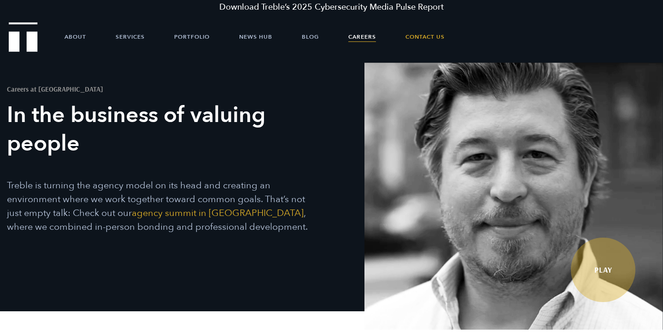
scroll to position [0, 0]
drag, startPoint x: 267, startPoint y: 231, endPoint x: 254, endPoint y: 227, distance: 13.1
click at [254, 227] on p "Treble is turning the agency model on its head and creating an environment wher…" at bounding box center [161, 206] width 309 height 55
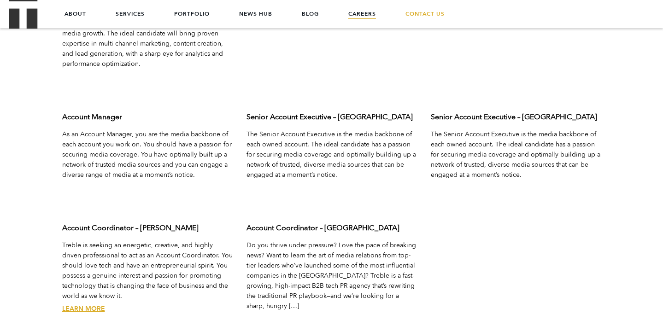
scroll to position [3021, 0]
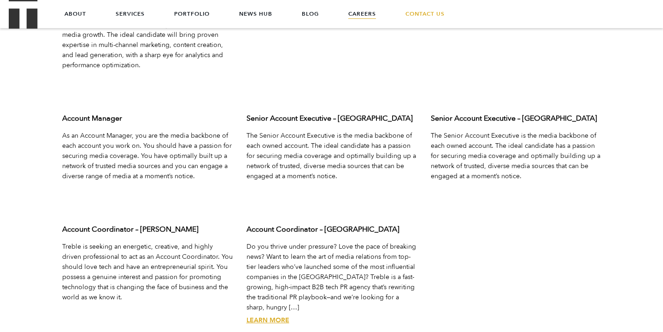
click at [359, 287] on p "Do you thrive under pressure? Love the pace of breaking news? Want to learn the…" at bounding box center [332, 277] width 171 height 71
click at [259, 316] on link "Learn More" at bounding box center [268, 320] width 43 height 9
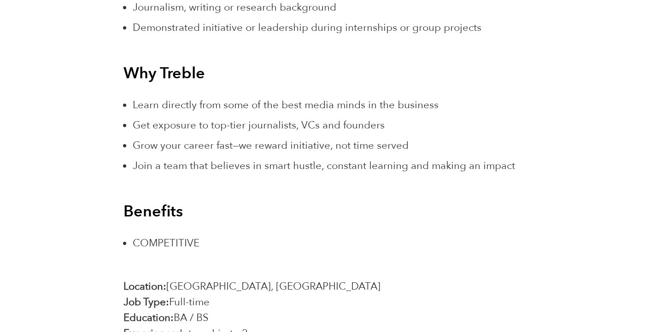
scroll to position [1462, 0]
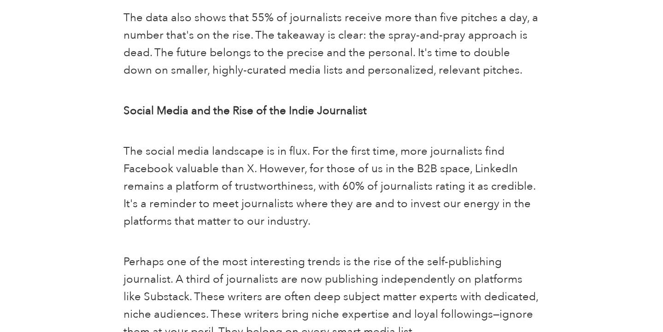
scroll to position [1031, 0]
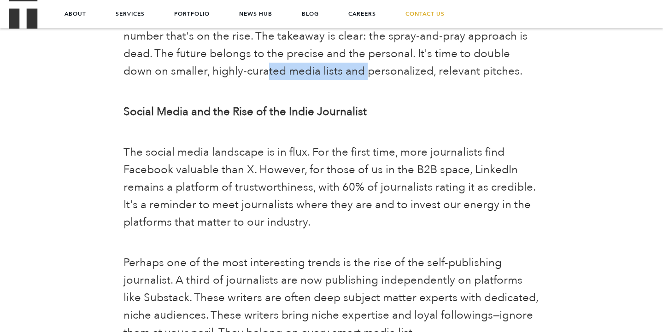
drag, startPoint x: 238, startPoint y: 74, endPoint x: 337, endPoint y: 75, distance: 98.6
click at [337, 75] on span "The data also shows that 55% of journalists receive more than five pitches a da…" at bounding box center [331, 45] width 415 height 68
click at [337, 77] on span "The data also shows that 55% of journalists receive more than five pitches a da…" at bounding box center [331, 45] width 415 height 68
drag, startPoint x: 361, startPoint y: 72, endPoint x: 214, endPoint y: 77, distance: 146.6
click at [214, 77] on span "The data also shows that 55% of journalists receive more than five pitches a da…" at bounding box center [331, 45] width 415 height 68
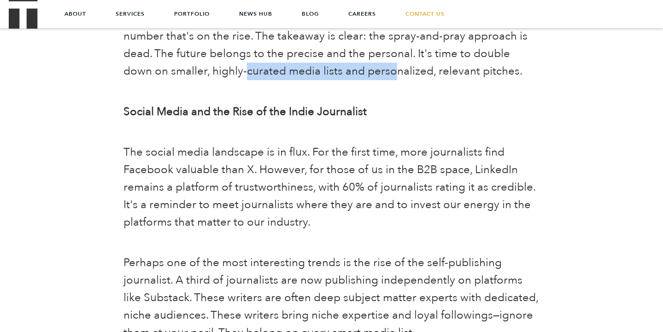
click at [214, 76] on span "The data also shows that 55% of journalists receive more than five pitches a da…" at bounding box center [331, 45] width 415 height 68
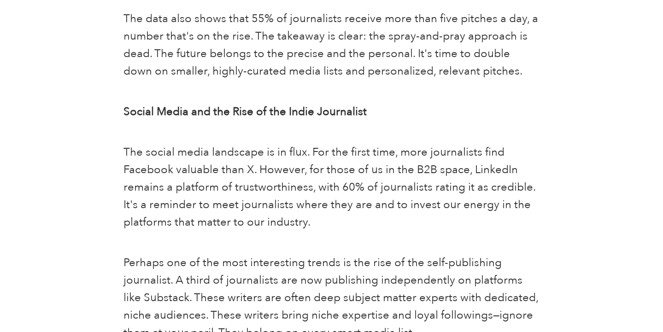
scroll to position [1044, 0]
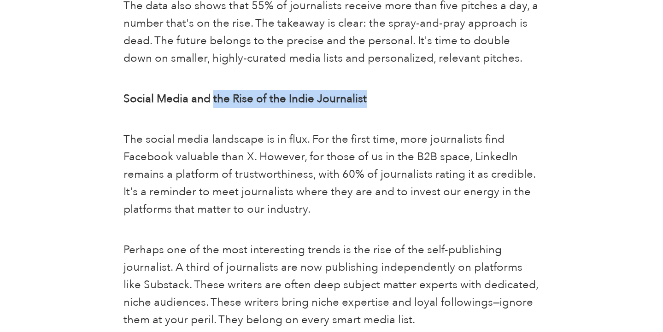
drag, startPoint x: 217, startPoint y: 98, endPoint x: 379, endPoint y: 98, distance: 161.8
click at [367, 98] on b "Social Media and the Rise of the Indie Journalist" at bounding box center [245, 98] width 243 height 15
drag, startPoint x: 383, startPoint y: 98, endPoint x: 240, endPoint y: 97, distance: 143.3
click at [240, 98] on p "Social Media and the Rise of the Indie Journalist" at bounding box center [332, 99] width 416 height 18
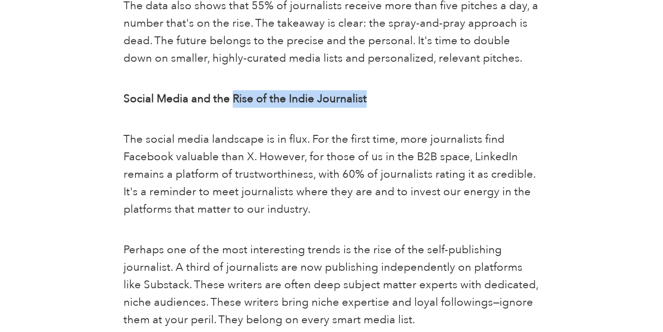
click at [240, 97] on b "Social Media and the Rise of the Indie Journalist" at bounding box center [245, 98] width 243 height 15
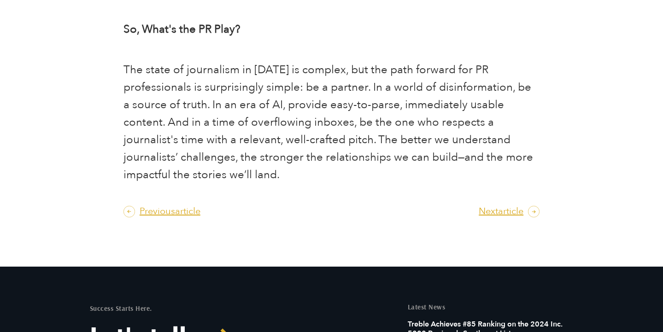
scroll to position [1376, 0]
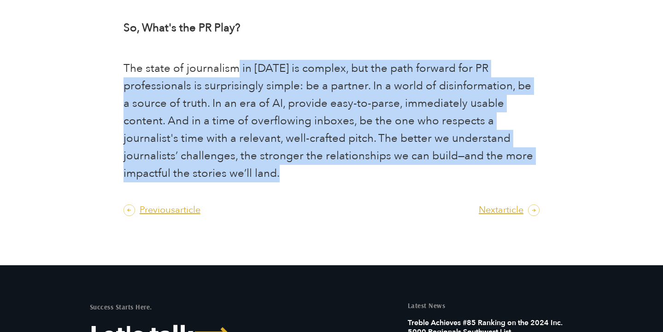
drag, startPoint x: 257, startPoint y: 183, endPoint x: 239, endPoint y: 71, distance: 114.3
click at [239, 71] on span "The state of journalism in [DATE] is complex, but the path forward for PR profe…" at bounding box center [329, 121] width 410 height 120
drag, startPoint x: 239, startPoint y: 69, endPoint x: 273, endPoint y: 167, distance: 103.5
click at [273, 167] on p "The state of journalism in [DATE] is complex, but the path forward for PR profe…" at bounding box center [332, 121] width 416 height 123
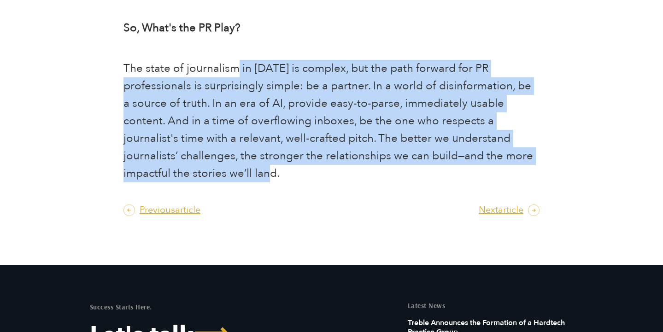
click at [273, 167] on p "The state of journalism in [DATE] is complex, but the path forward for PR profe…" at bounding box center [332, 121] width 416 height 123
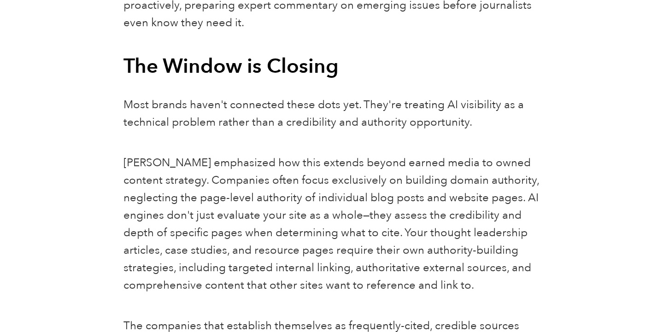
scroll to position [1897, 0]
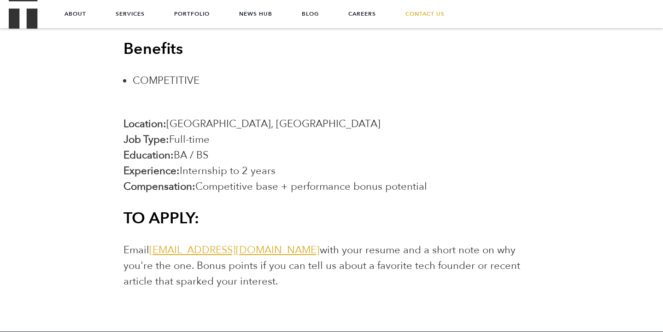
scroll to position [1595, 0]
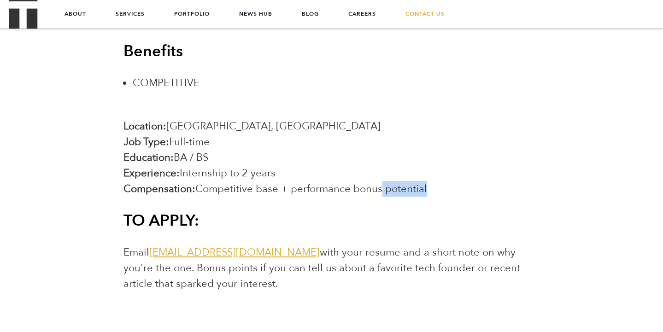
drag, startPoint x: 383, startPoint y: 189, endPoint x: 360, endPoint y: 199, distance: 24.4
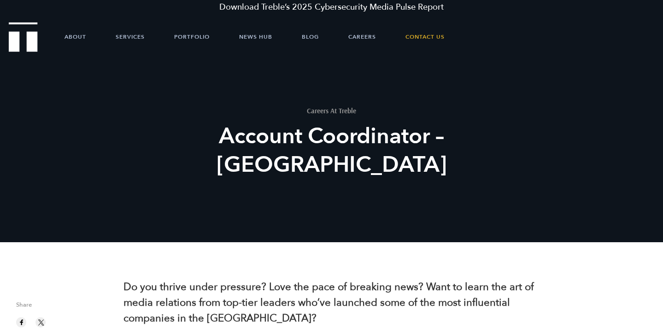
scroll to position [0, 0]
click at [81, 38] on link "About" at bounding box center [76, 37] width 22 height 28
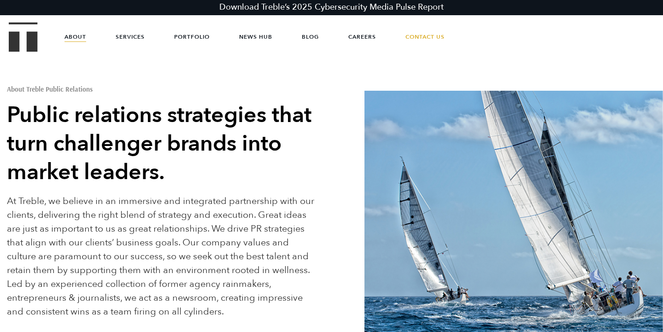
click at [463, 4] on link "Download Treble’s 2025 Cybersecurity Media Pulse Report" at bounding box center [331, 7] width 663 height 15
click at [423, 32] on link "Contact Us" at bounding box center [425, 37] width 39 height 28
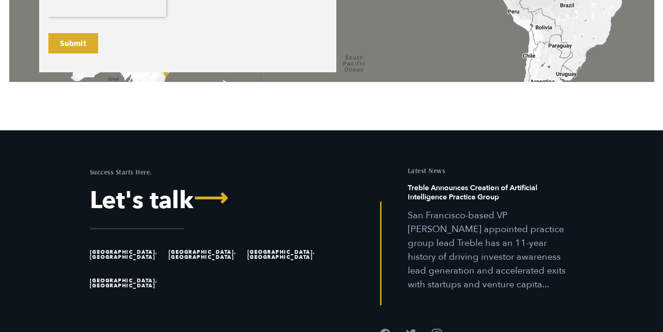
scroll to position [749, 0]
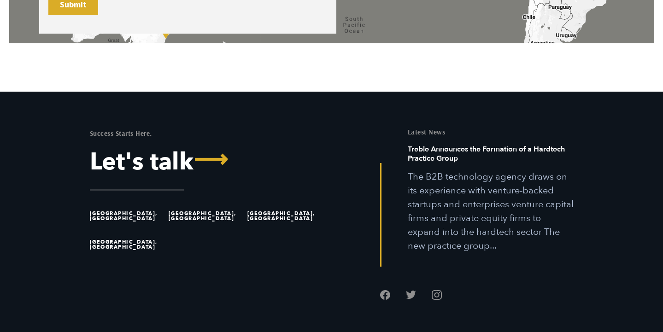
click at [454, 164] on h6 "Treble Announces the Formation of a Hardtech Practice Group" at bounding box center [491, 157] width 166 height 25
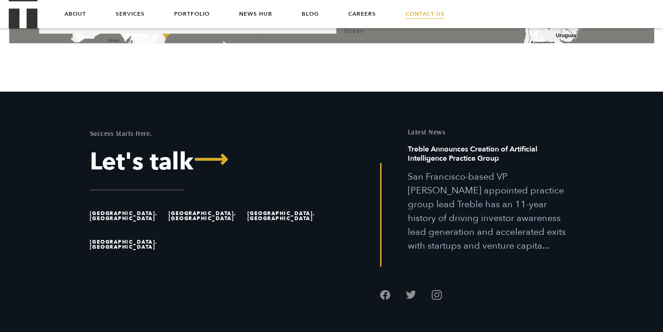
scroll to position [534, 0]
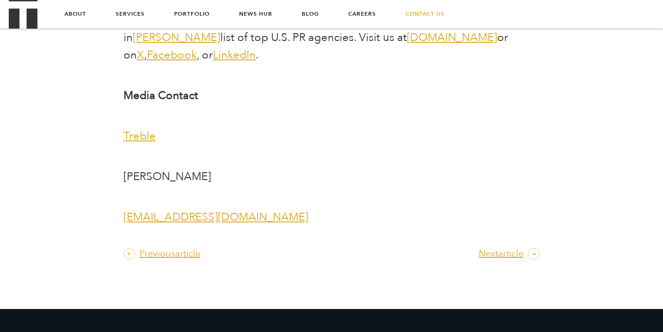
scroll to position [2425, 0]
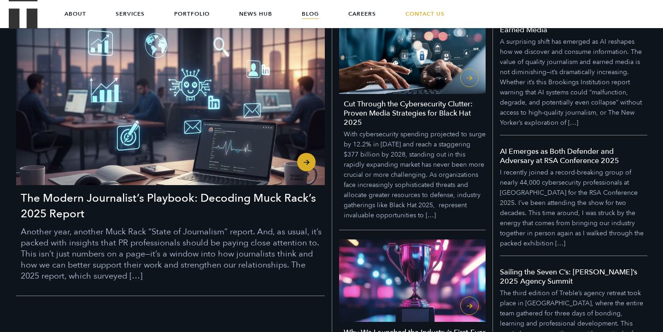
scroll to position [229, 0]
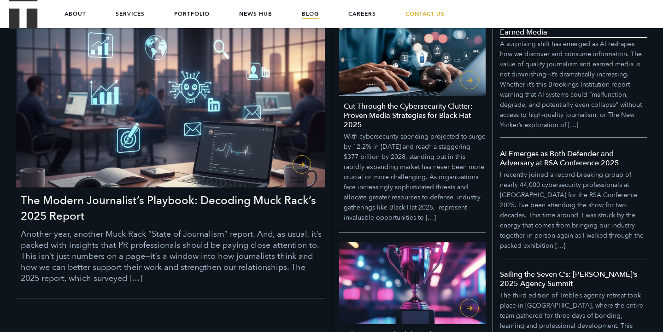
click at [503, 39] on p "A surprising shift has emerged as AI reshapes how we discover and consume infor…" at bounding box center [573, 84] width 147 height 91
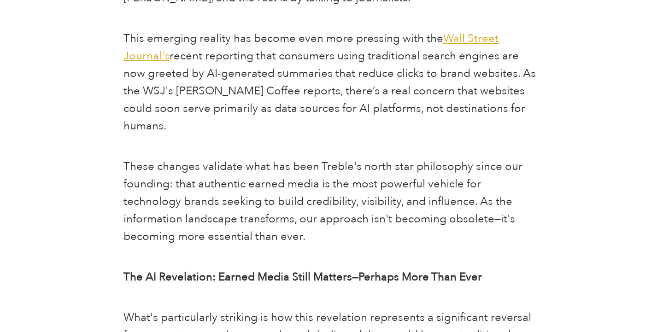
scroll to position [578, 0]
